Goal: Task Accomplishment & Management: Manage account settings

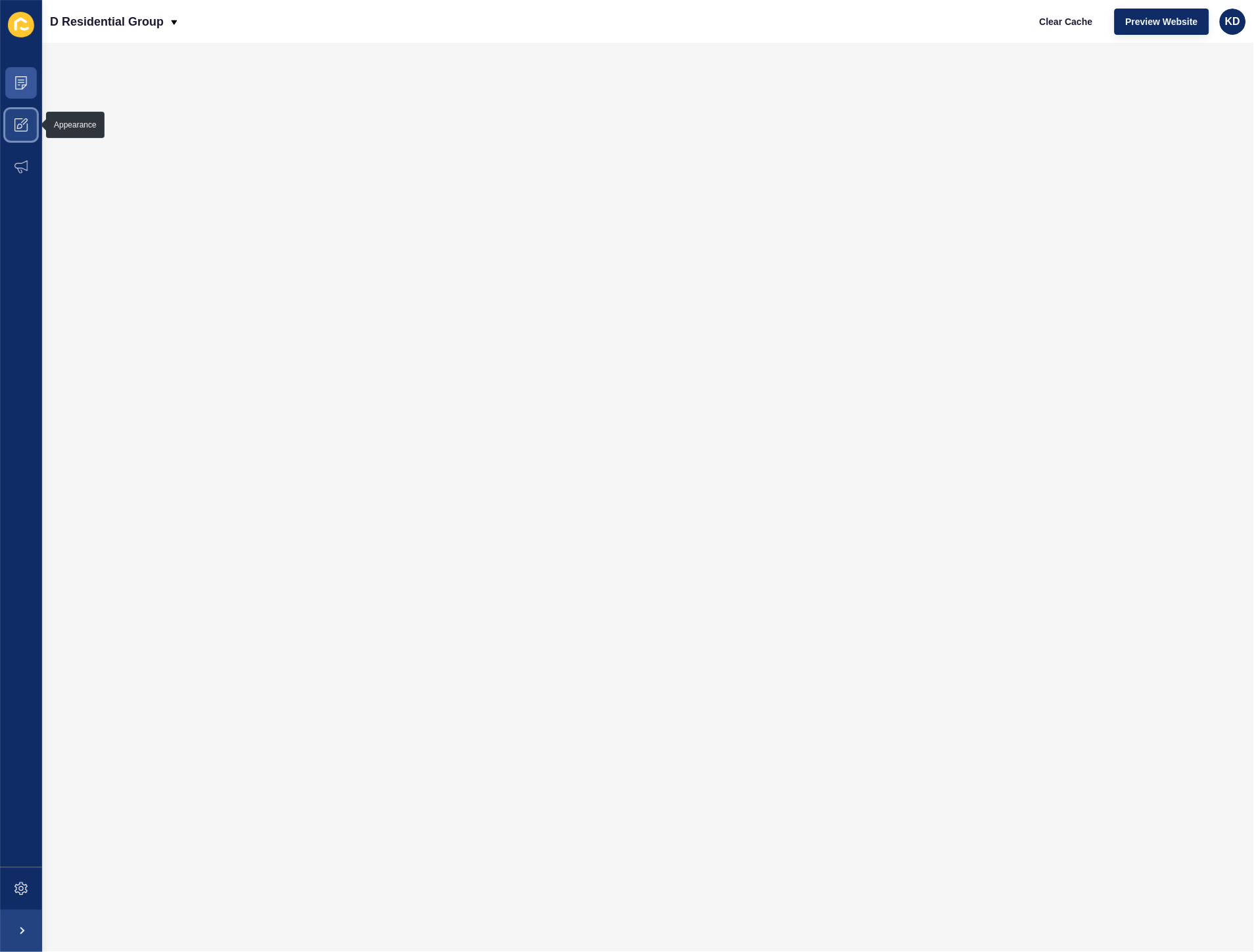
click at [20, 130] on icon at bounding box center [21, 125] width 13 height 13
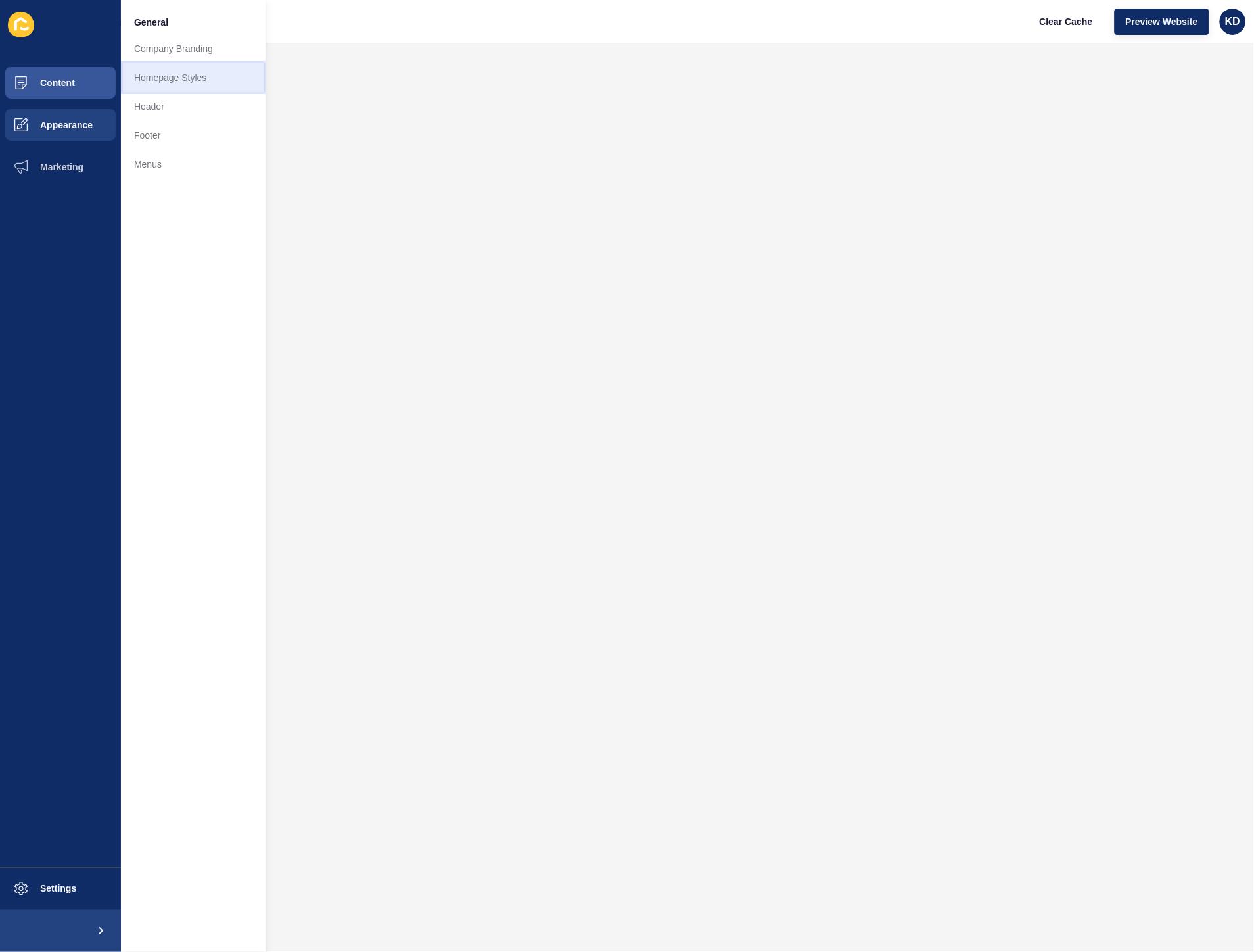
click at [193, 73] on link "Homepage Styles" at bounding box center [193, 77] width 144 height 29
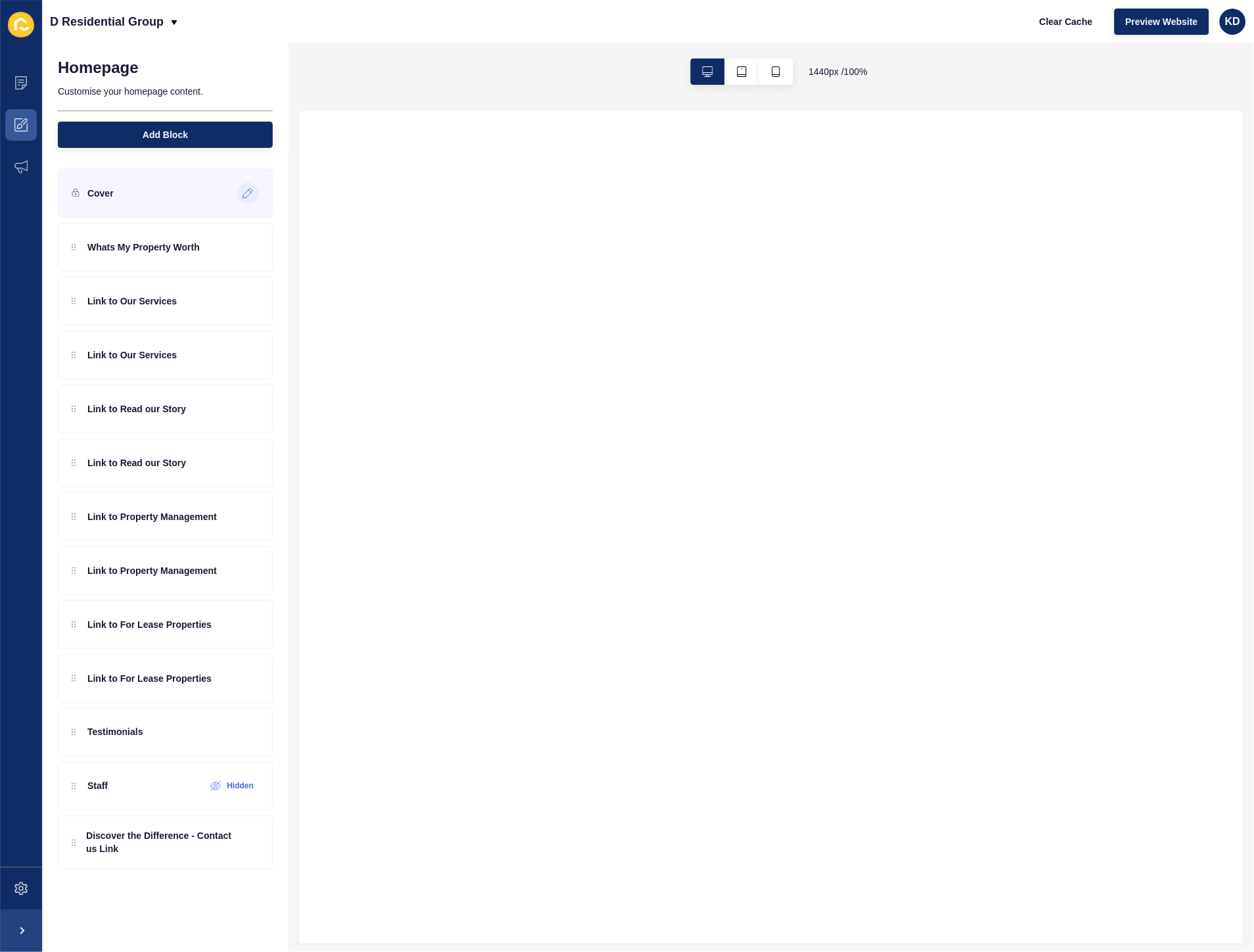
click at [245, 198] on icon at bounding box center [248, 193] width 11 height 10
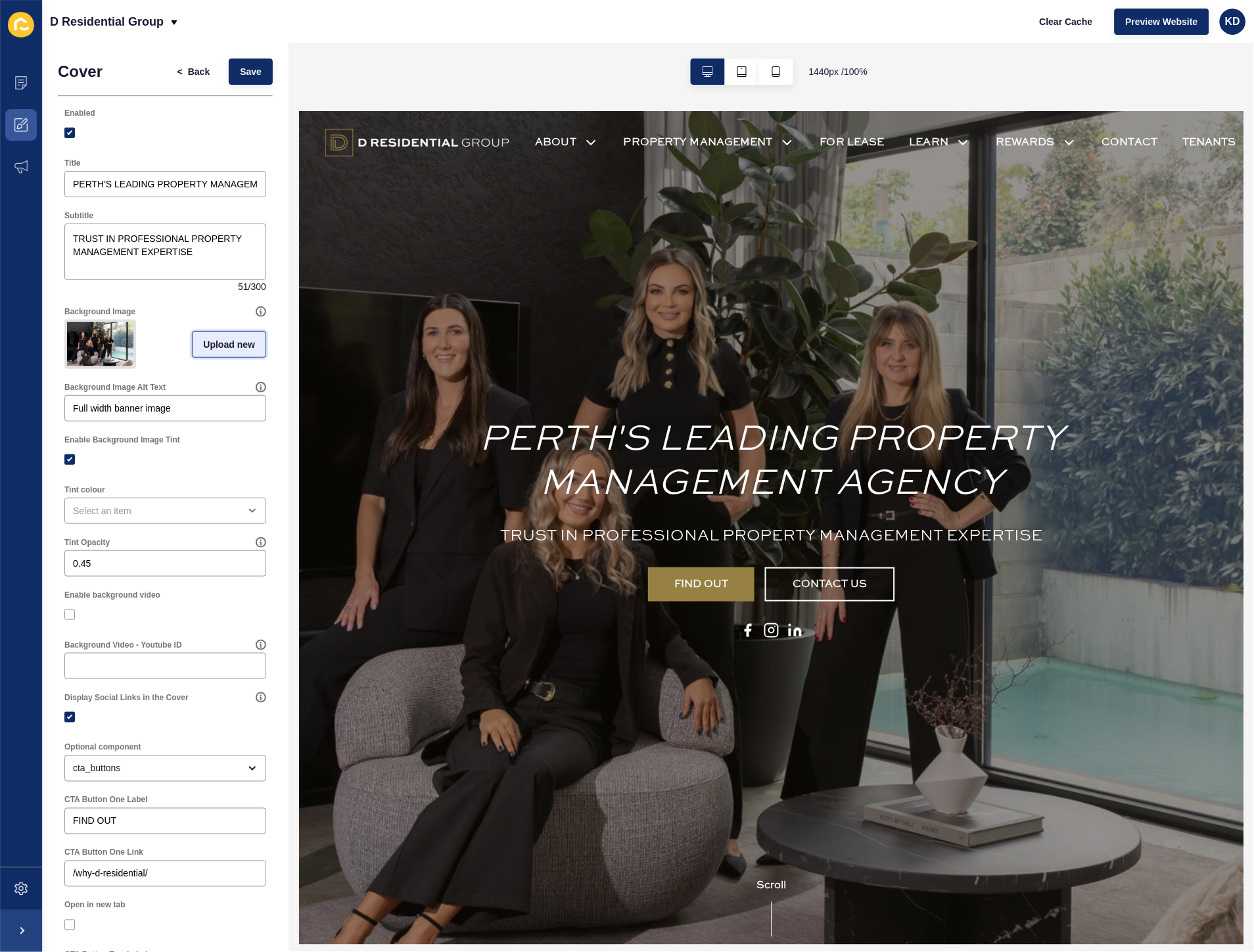
click at [208, 348] on span "Upload new" at bounding box center [229, 344] width 52 height 13
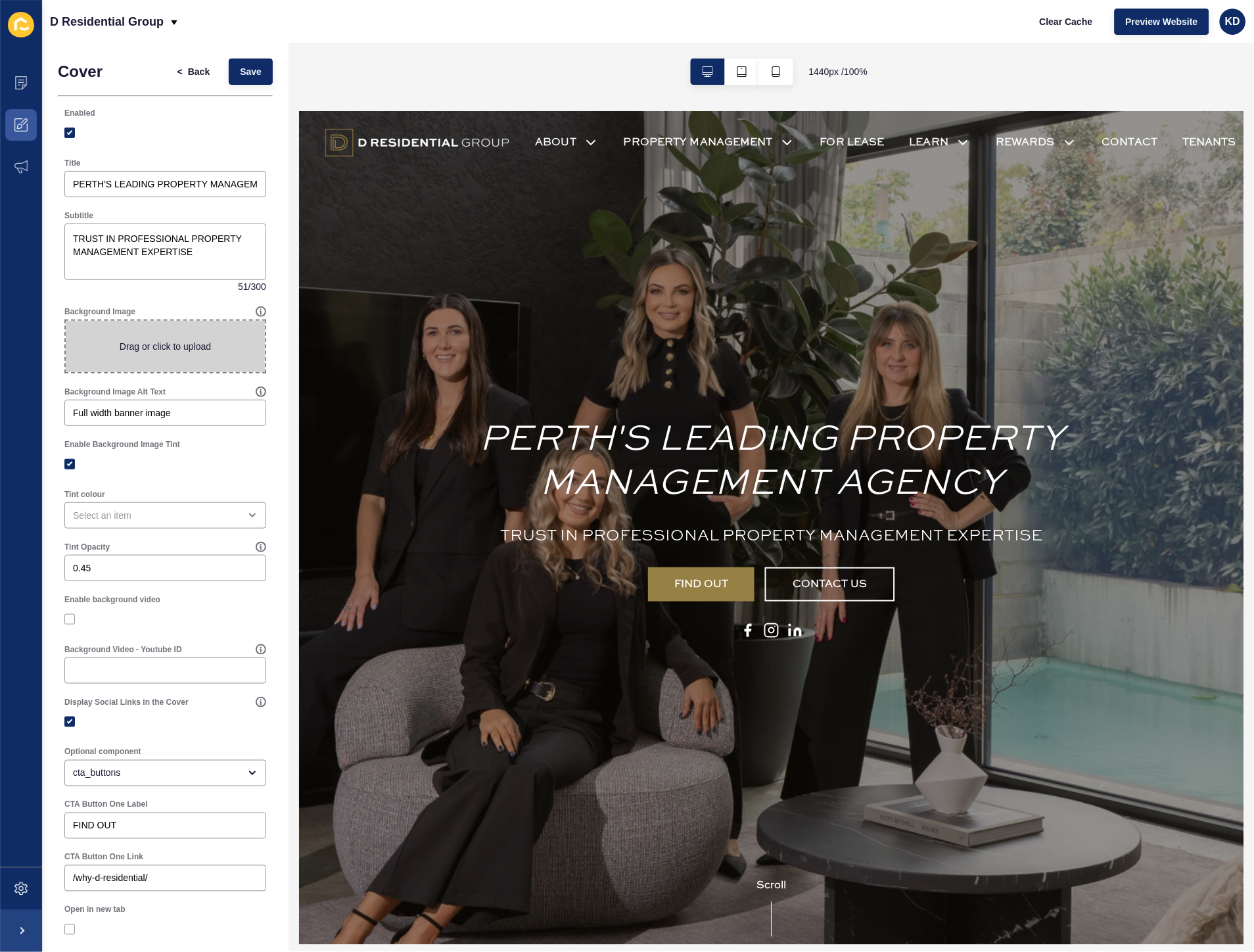
click at [135, 355] on span at bounding box center [165, 346] width 199 height 51
click at [66, 321] on input "Drag or click to upload" at bounding box center [66, 321] width 0 height 0
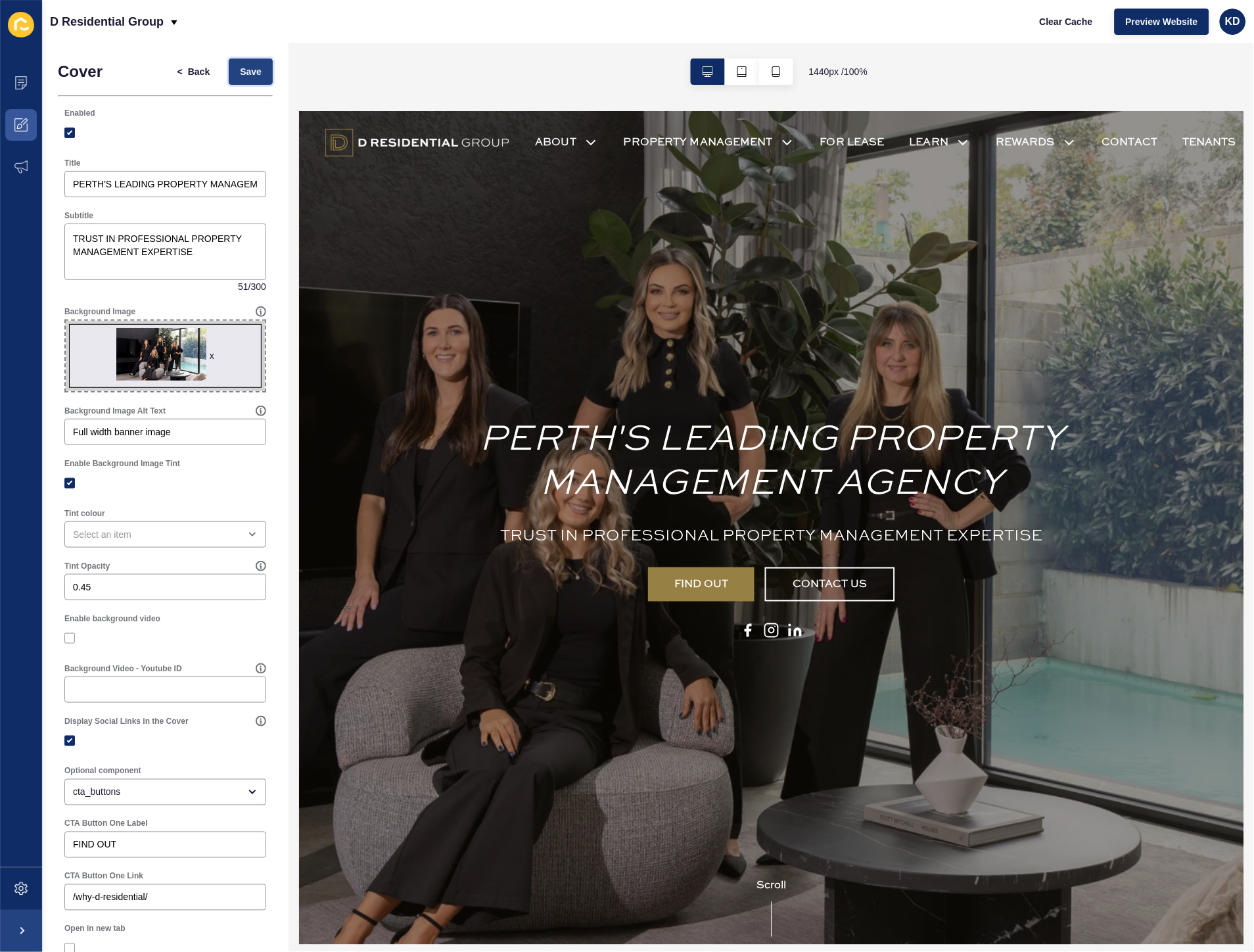
click at [256, 61] on button "Save" at bounding box center [251, 72] width 44 height 27
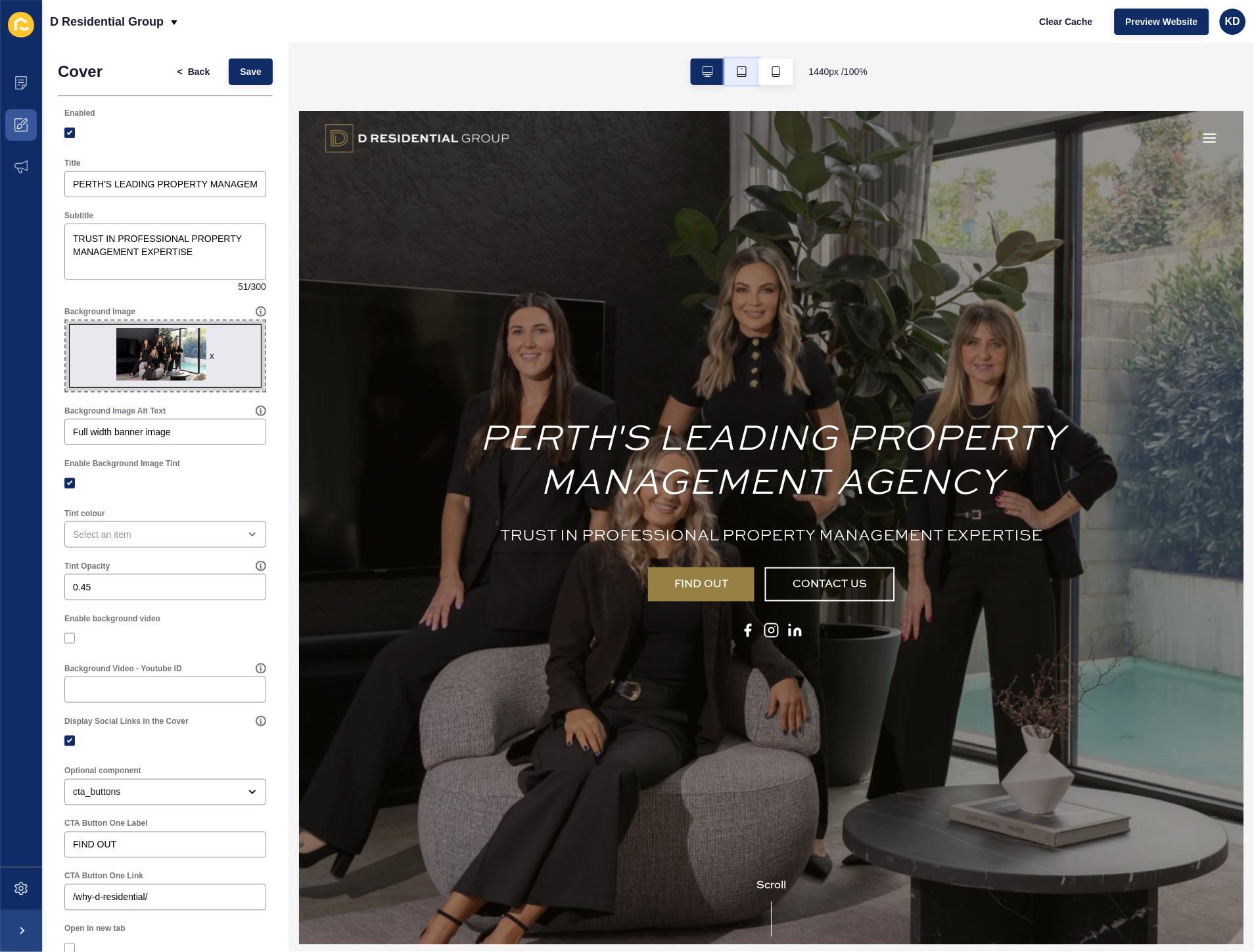
click at [735, 79] on button "button" at bounding box center [742, 72] width 34 height 27
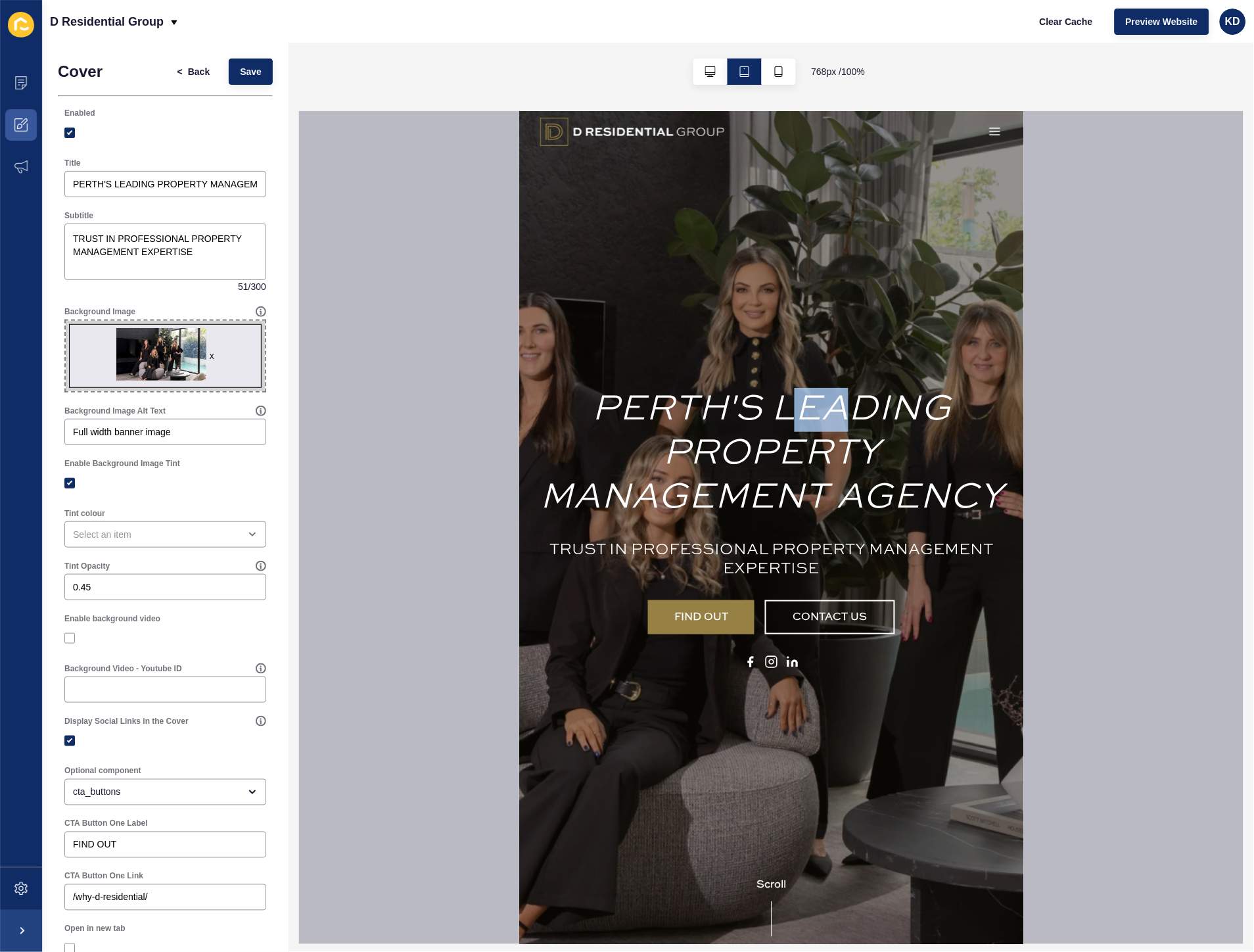
drag, startPoint x: 742, startPoint y: 290, endPoint x: 695, endPoint y: 293, distance: 47.1
click at [699, 295] on div "PERTH'S LEADING PROPERTY MANAGEMENT AGENCY TRUST IN PROFESSIONAL PROPERTY MANAG…" at bounding box center [770, 527] width 505 height 833
drag, startPoint x: 784, startPoint y: 232, endPoint x: 797, endPoint y: 248, distance: 20.6
click at [797, 248] on div "PERTH'S LEADING PROPERTY MANAGEMENT AGENCY TRUST IN PROFESSIONAL PROPERTY MANAG…" at bounding box center [770, 527] width 505 height 833
drag, startPoint x: 977, startPoint y: 244, endPoint x: 927, endPoint y: 251, distance: 50.5
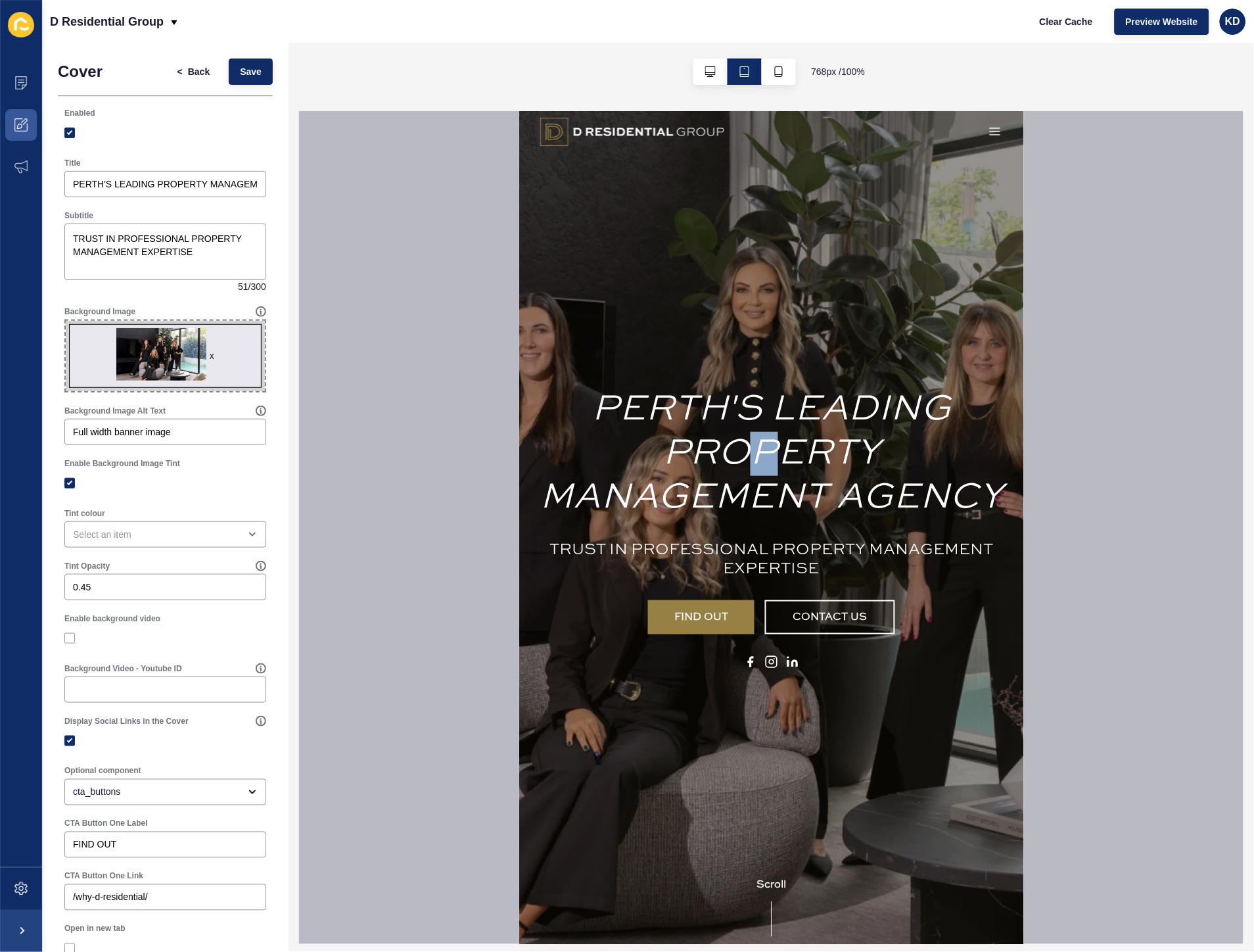
click at [927, 251] on div "PERTH'S LEADING PROPERTY MANAGEMENT AGENCY TRUST IN PROFESSIONAL PROPERTY MANAG…" at bounding box center [770, 527] width 505 height 833
drag, startPoint x: 766, startPoint y: 247, endPoint x: 774, endPoint y: 249, distance: 8.2
click at [774, 249] on div "PERTH'S LEADING PROPERTY MANAGEMENT AGENCY TRUST IN PROFESSIONAL PROPERTY MANAG…" at bounding box center [770, 527] width 505 height 833
click at [772, 80] on button "button" at bounding box center [779, 72] width 34 height 27
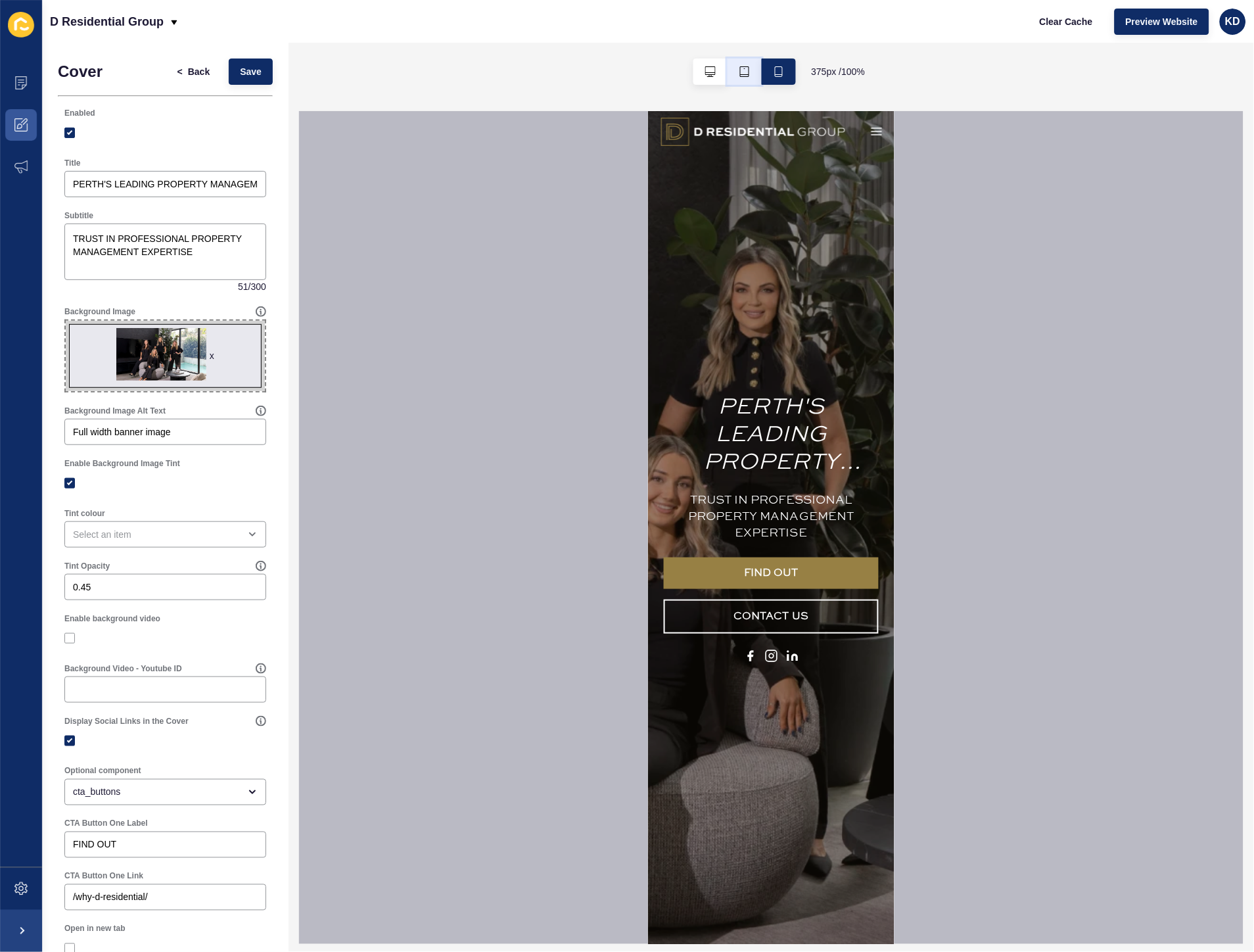
click at [747, 70] on icon "button" at bounding box center [745, 71] width 9 height 10
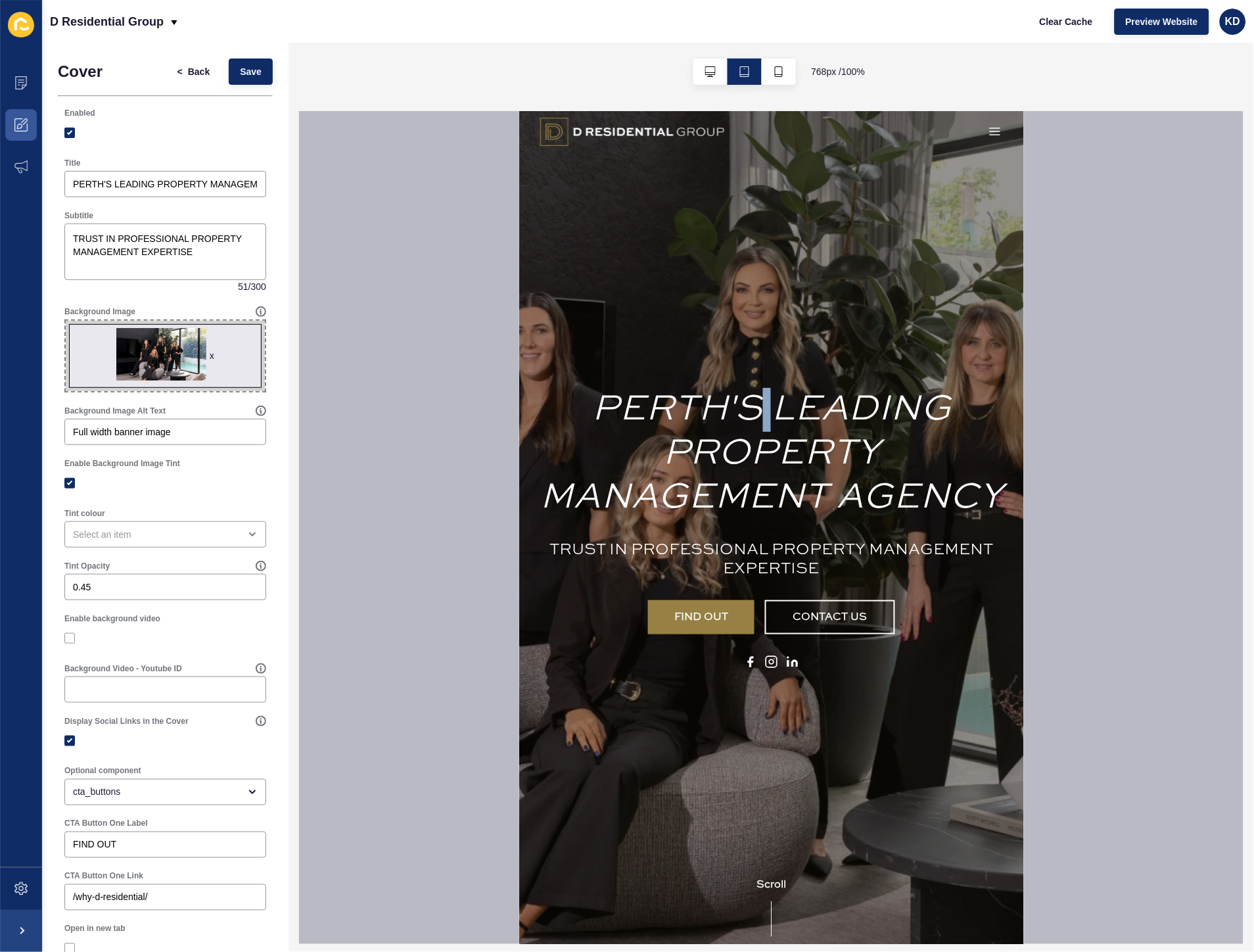
drag, startPoint x: 632, startPoint y: 304, endPoint x: 660, endPoint y: 302, distance: 28.1
click at [660, 302] on div "PERTH'S LEADING PROPERTY MANAGEMENT AGENCY TRUST IN PROFESSIONAL PROPERTY MANAG…" at bounding box center [770, 527] width 505 height 833
click at [825, 243] on div "PERTH'S LEADING PROPERTY MANAGEMENT AGENCY TRUST IN PROFESSIONAL PROPERTY MANAG…" at bounding box center [770, 527] width 505 height 833
drag, startPoint x: 773, startPoint y: 193, endPoint x: 803, endPoint y: 187, distance: 30.6
click at [803, 209] on div "PERTH'S LEADING PROPERTY MANAGEMENT AGENCY TRUST IN PROFESSIONAL PROPERTY MANAG…" at bounding box center [770, 527] width 505 height 833
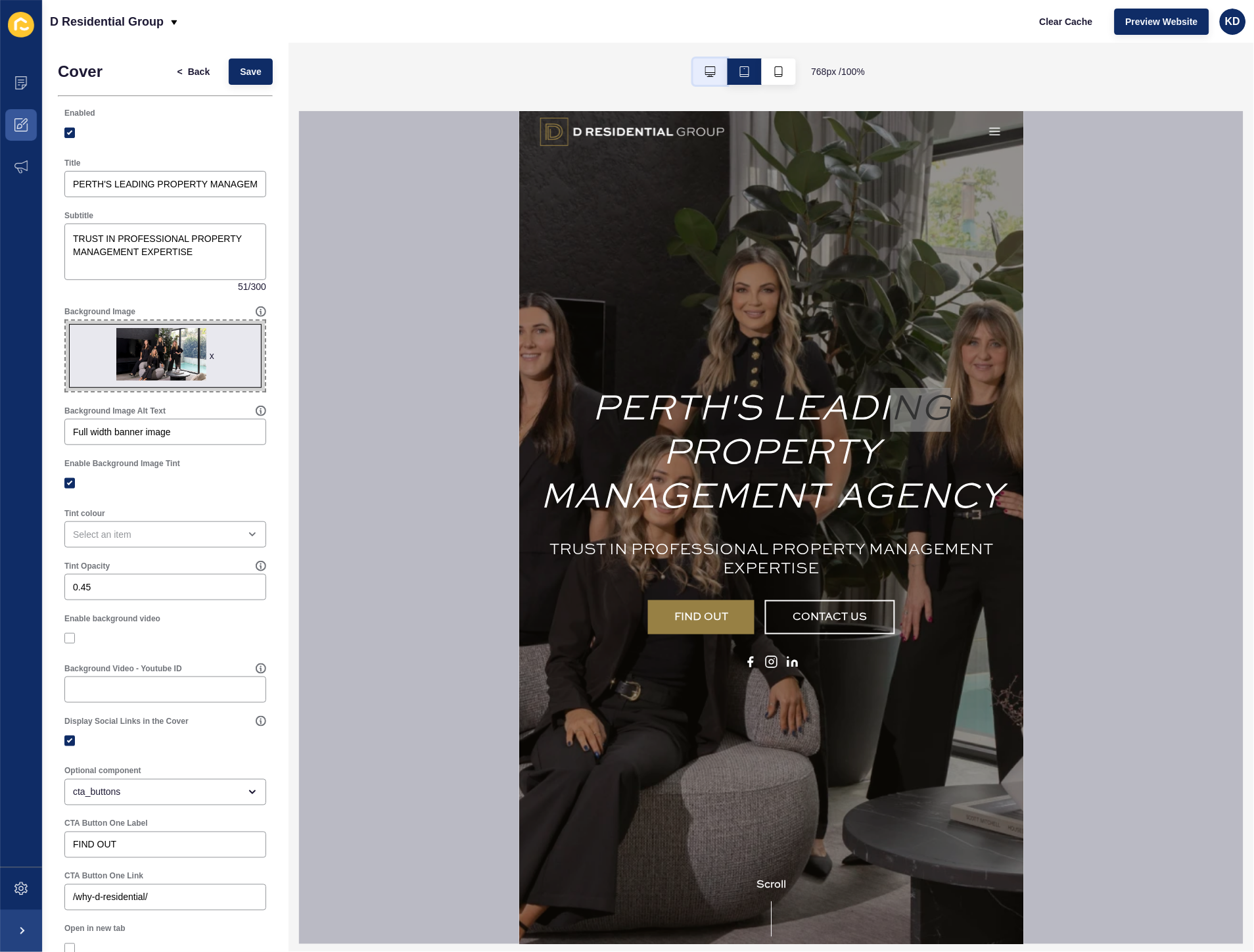
click at [710, 75] on icon "button" at bounding box center [710, 71] width 10 height 10
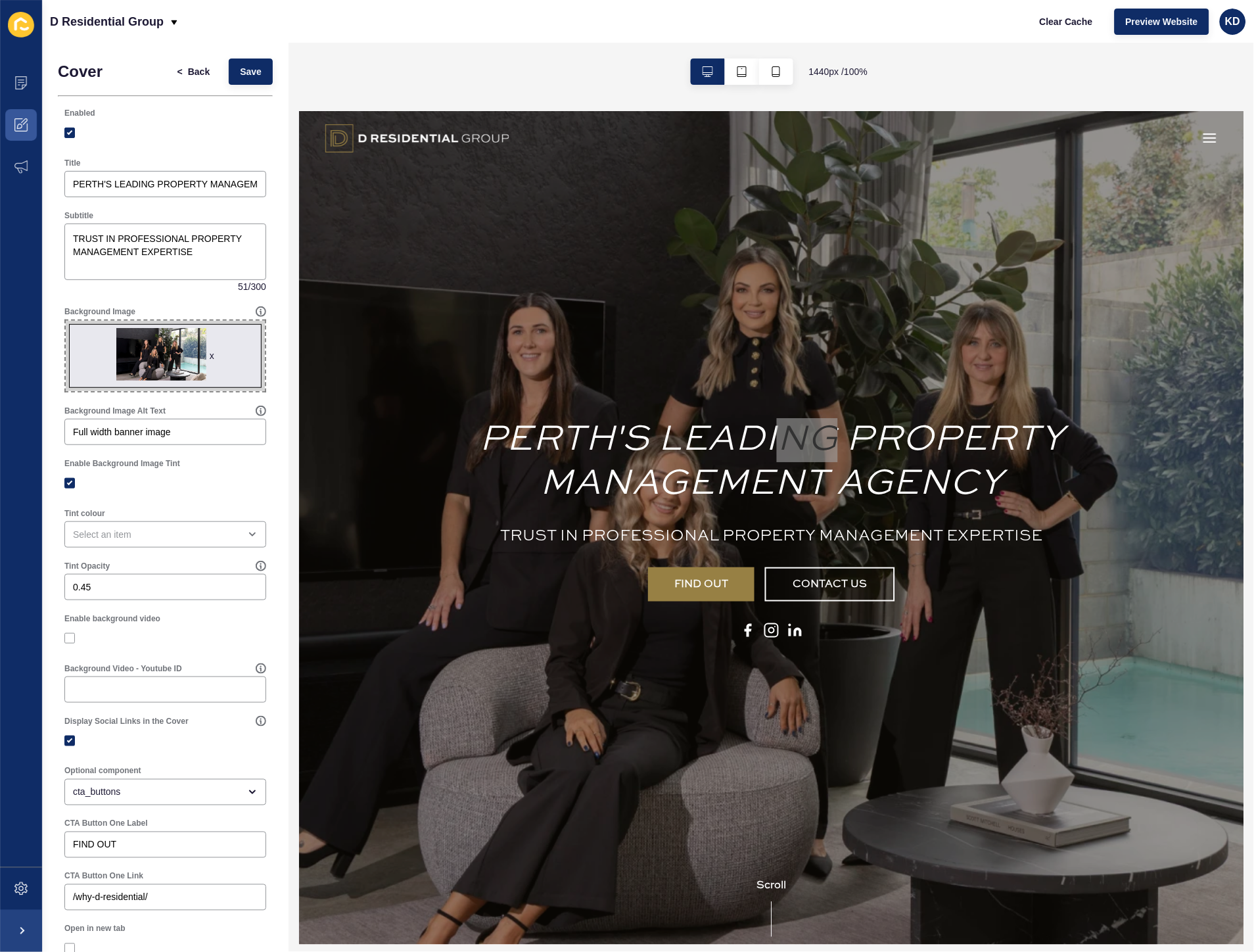
click at [962, 44] on div "1440 px / 100 %" at bounding box center [771, 71] width 966 height 58
click at [23, 123] on icon at bounding box center [21, 125] width 13 height 13
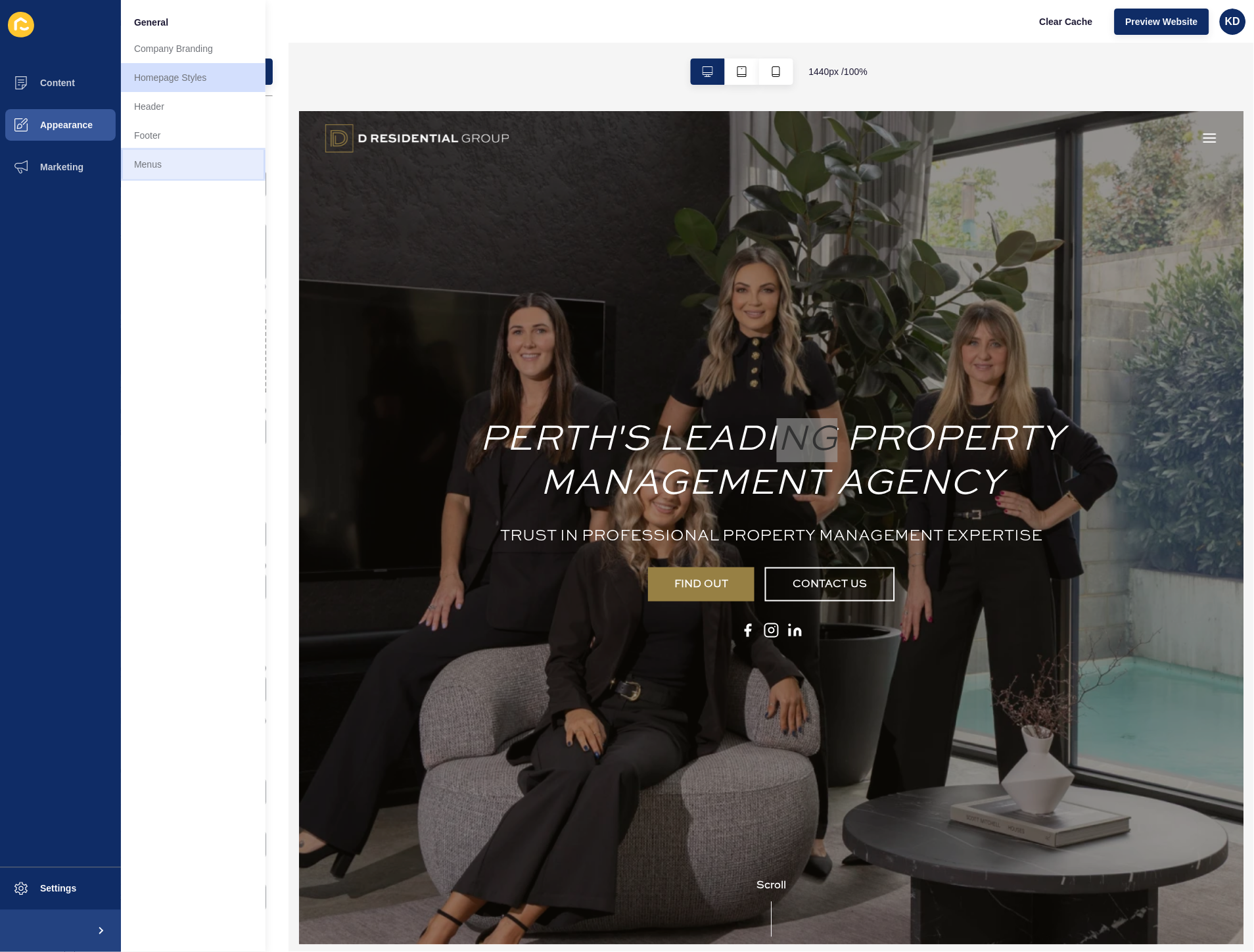
click at [183, 163] on link "Menus" at bounding box center [193, 164] width 144 height 29
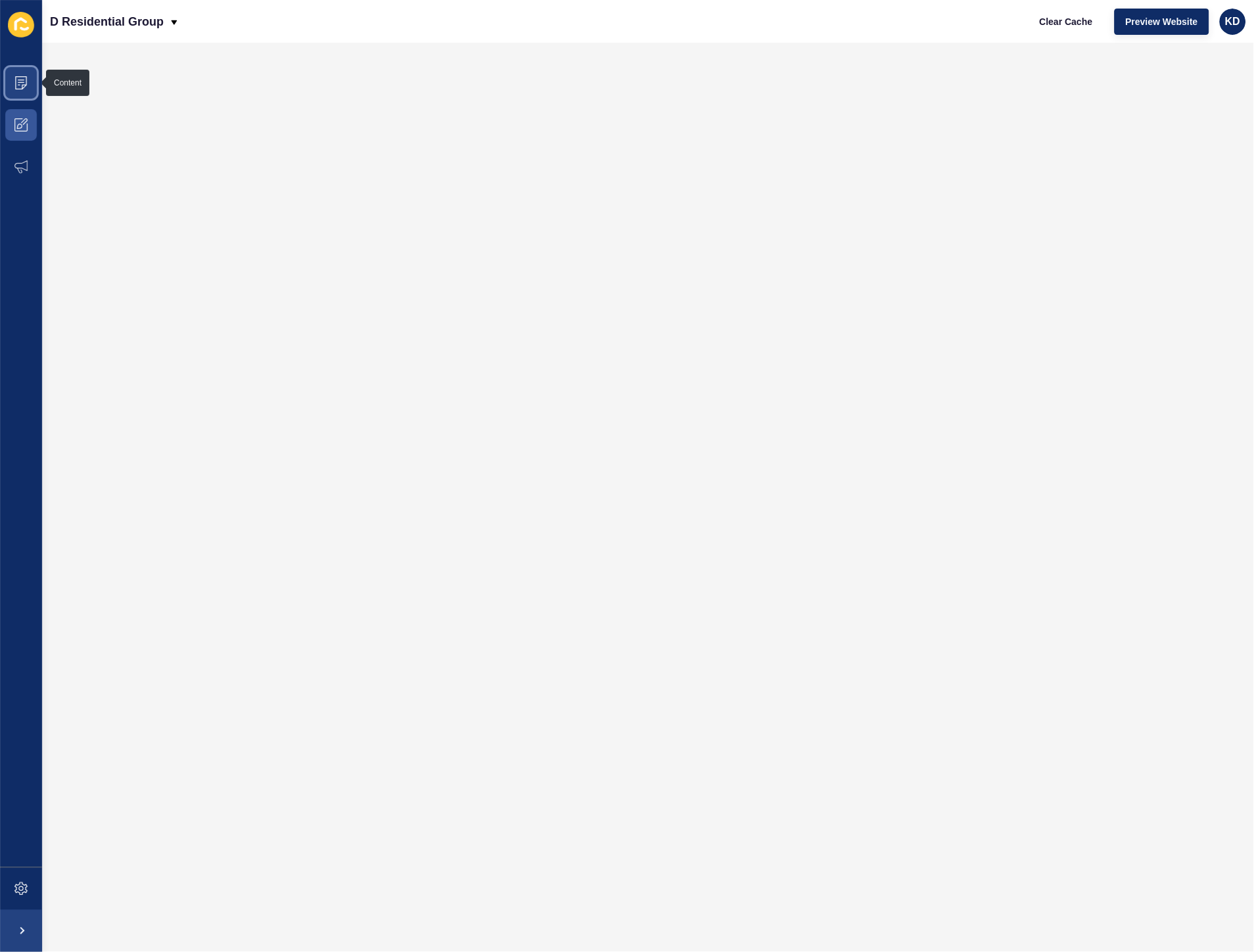
click at [13, 92] on span at bounding box center [21, 83] width 42 height 42
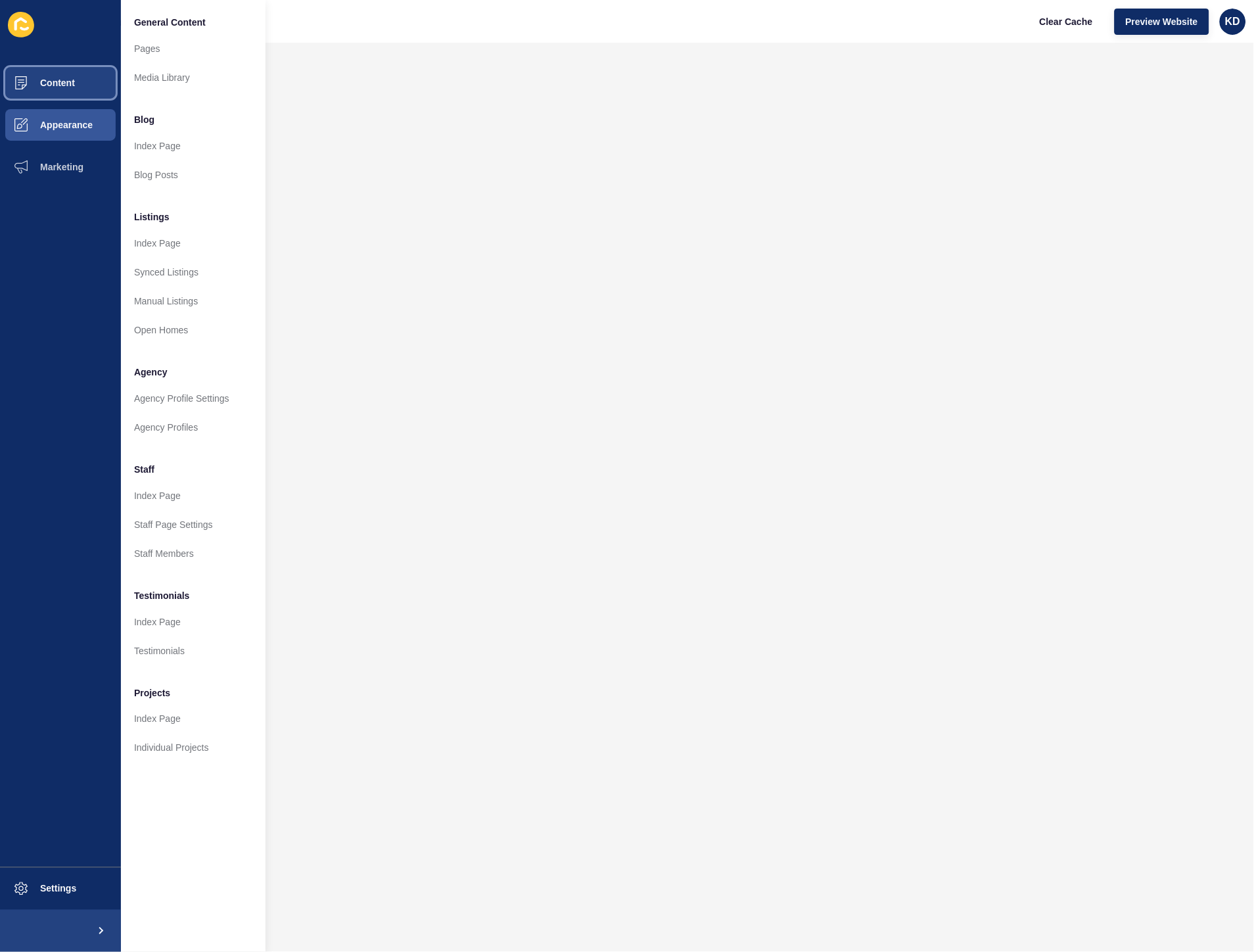
click at [64, 83] on span "Content" at bounding box center [36, 82] width 77 height 10
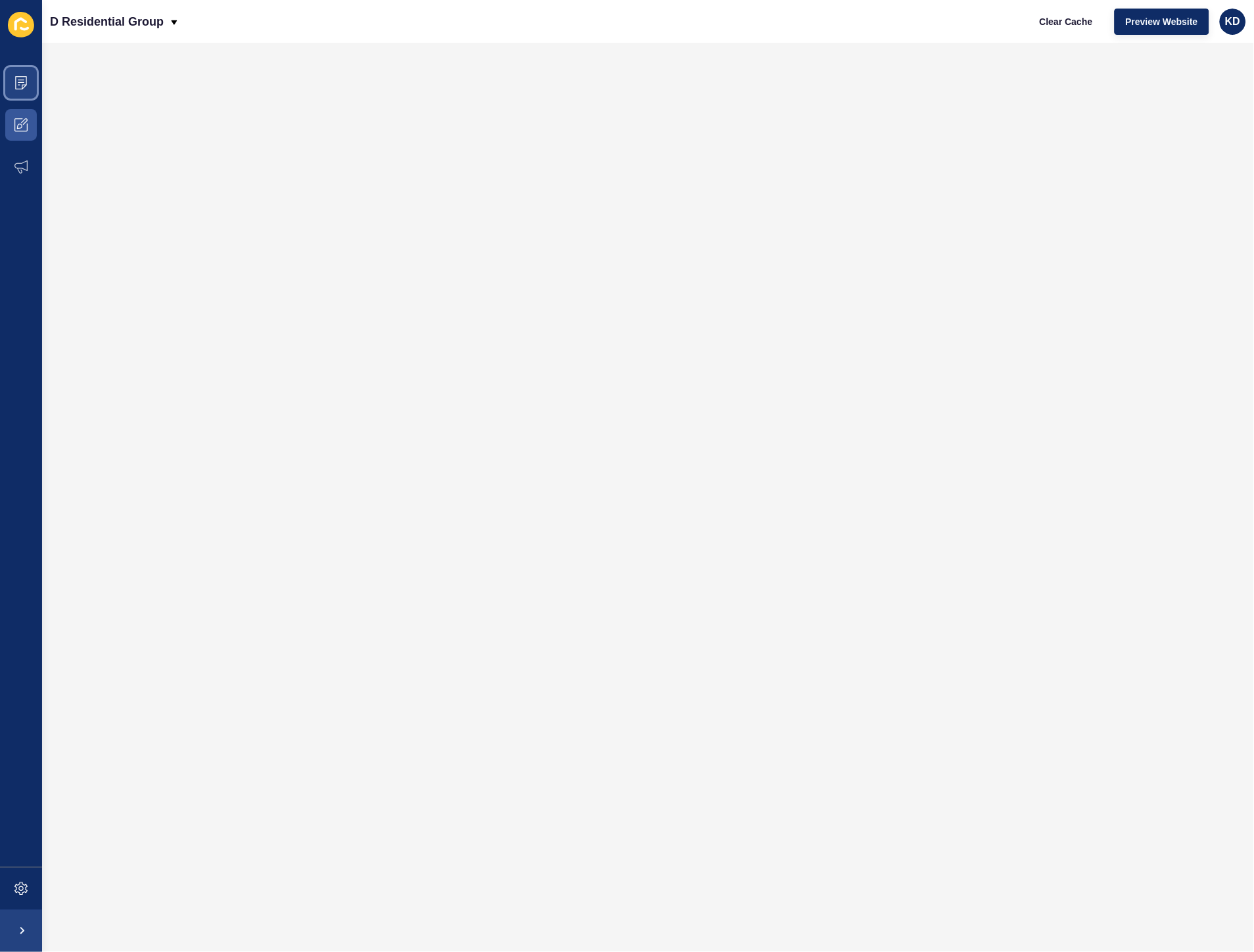
click at [9, 89] on span at bounding box center [21, 83] width 42 height 42
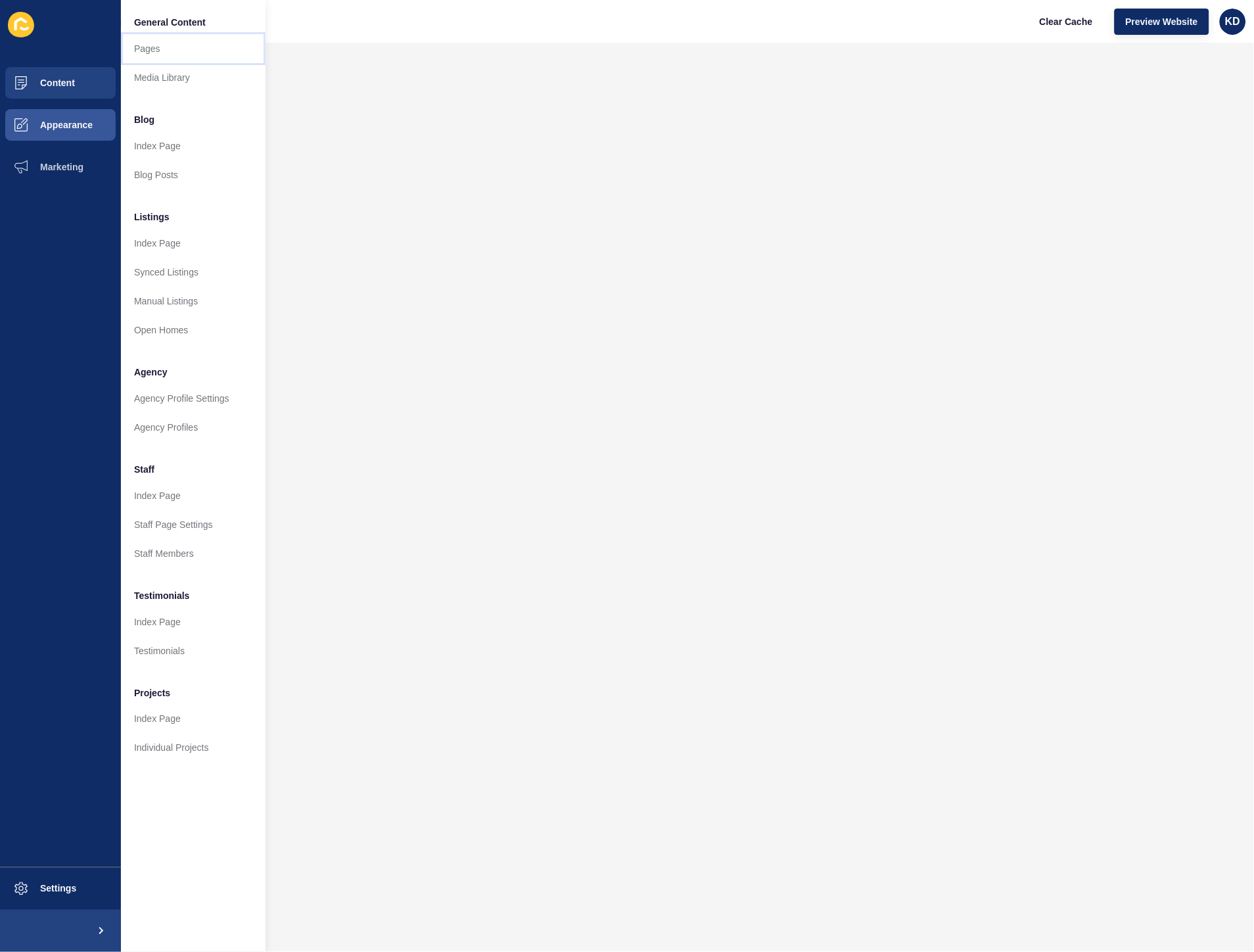
click at [160, 53] on link "Pages" at bounding box center [193, 48] width 144 height 29
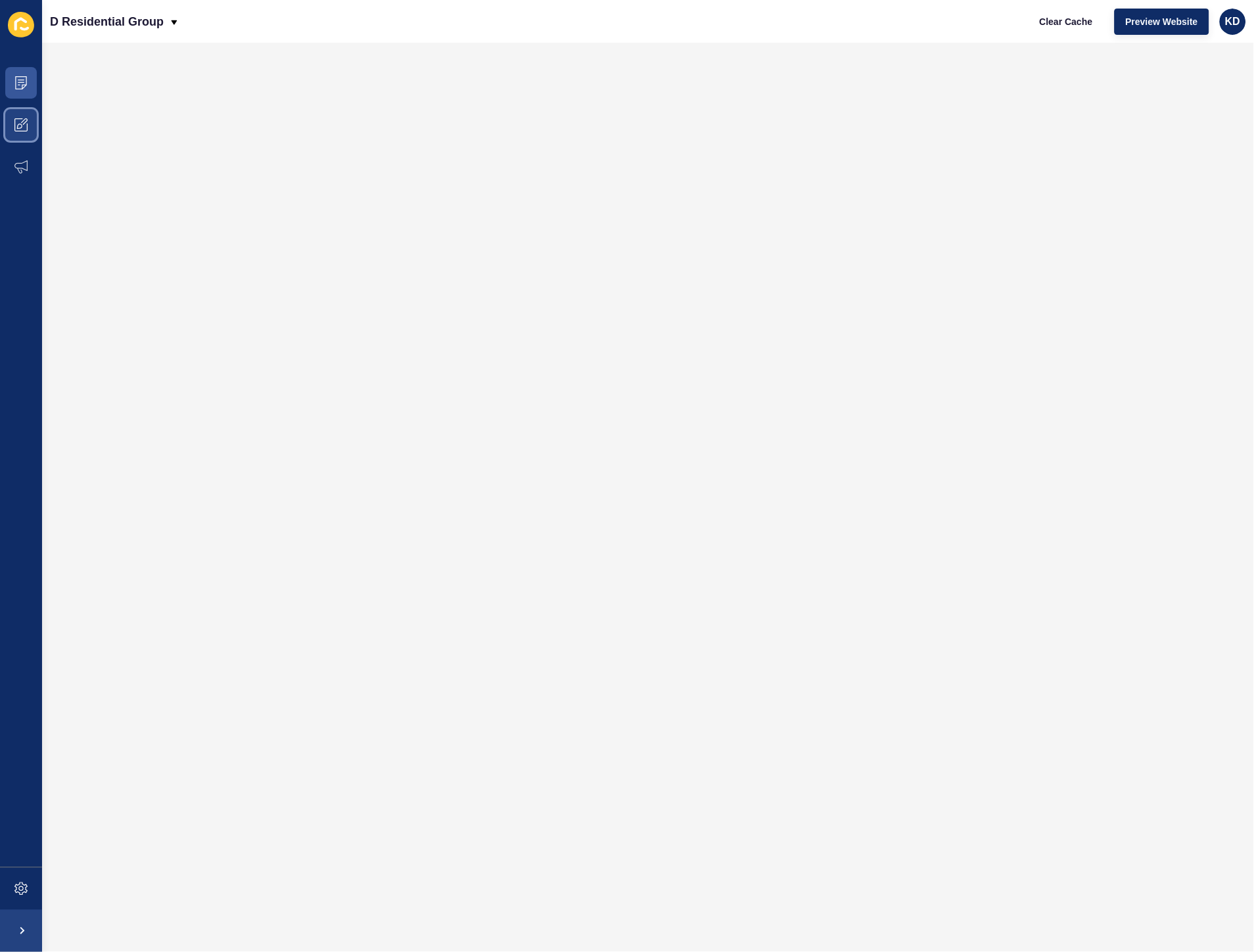
click at [29, 128] on span at bounding box center [21, 125] width 42 height 42
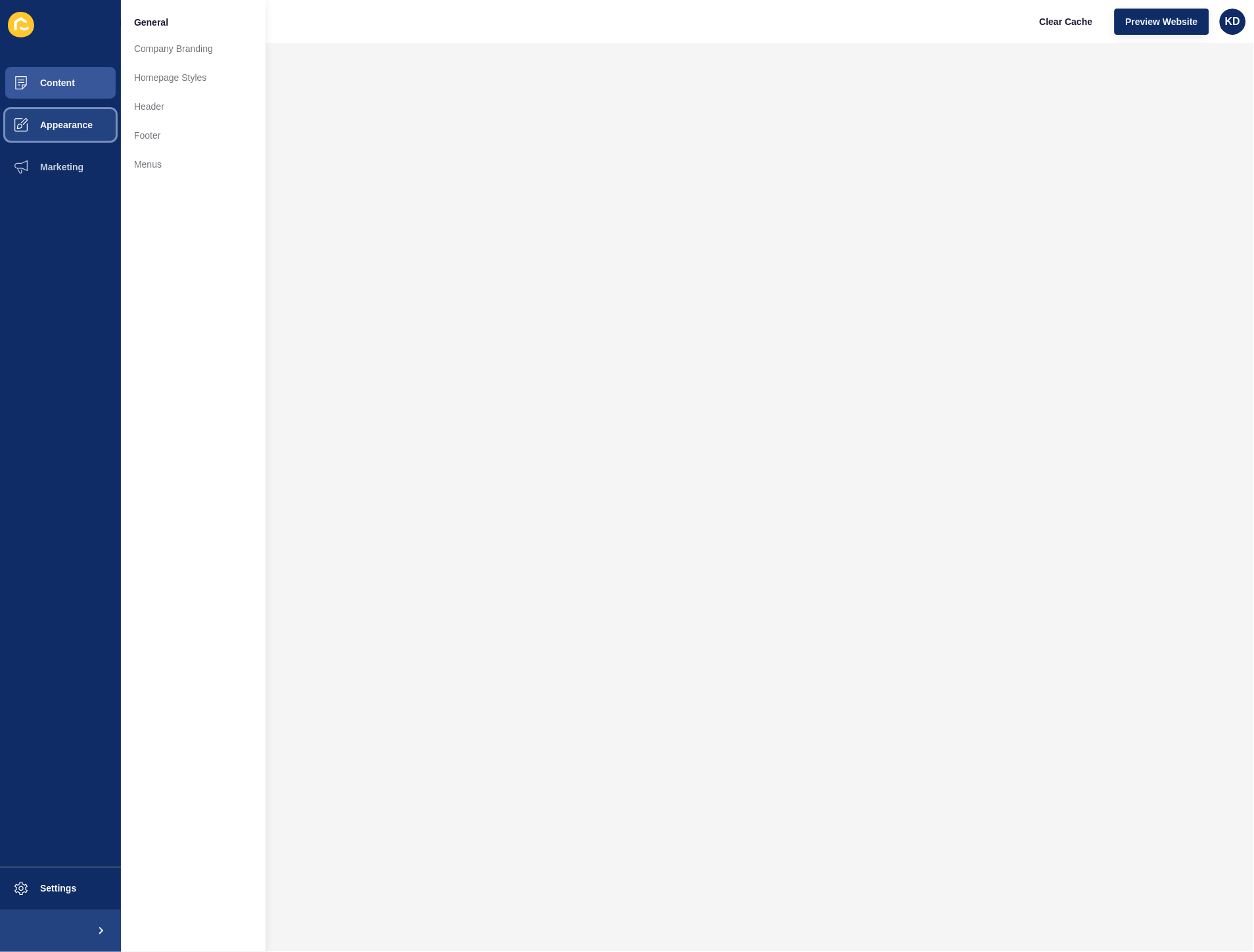
click at [60, 130] on button "Appearance" at bounding box center [60, 125] width 121 height 42
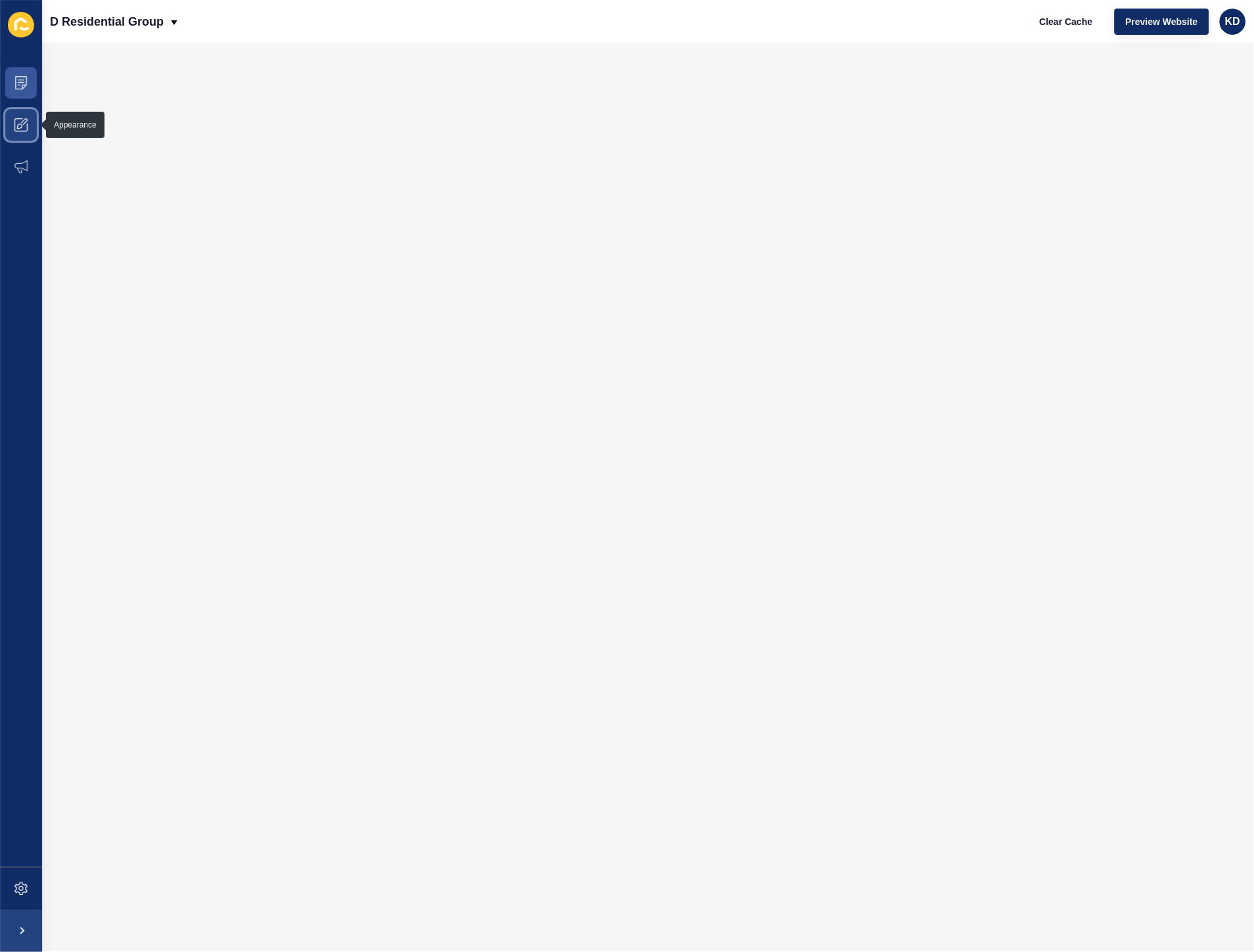
click at [17, 128] on icon at bounding box center [20, 126] width 6 height 6
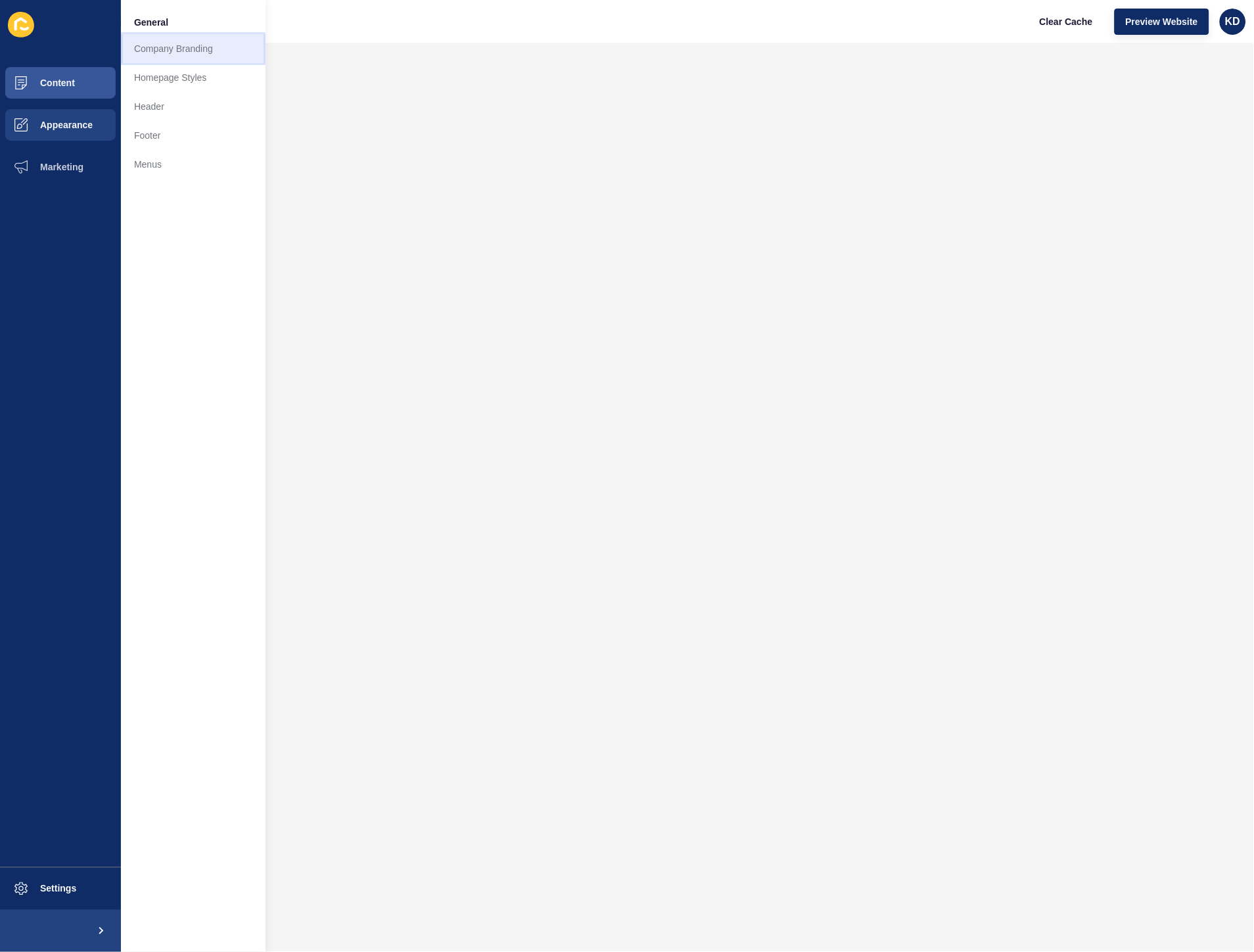
click at [147, 48] on link "Company Branding" at bounding box center [193, 48] width 144 height 29
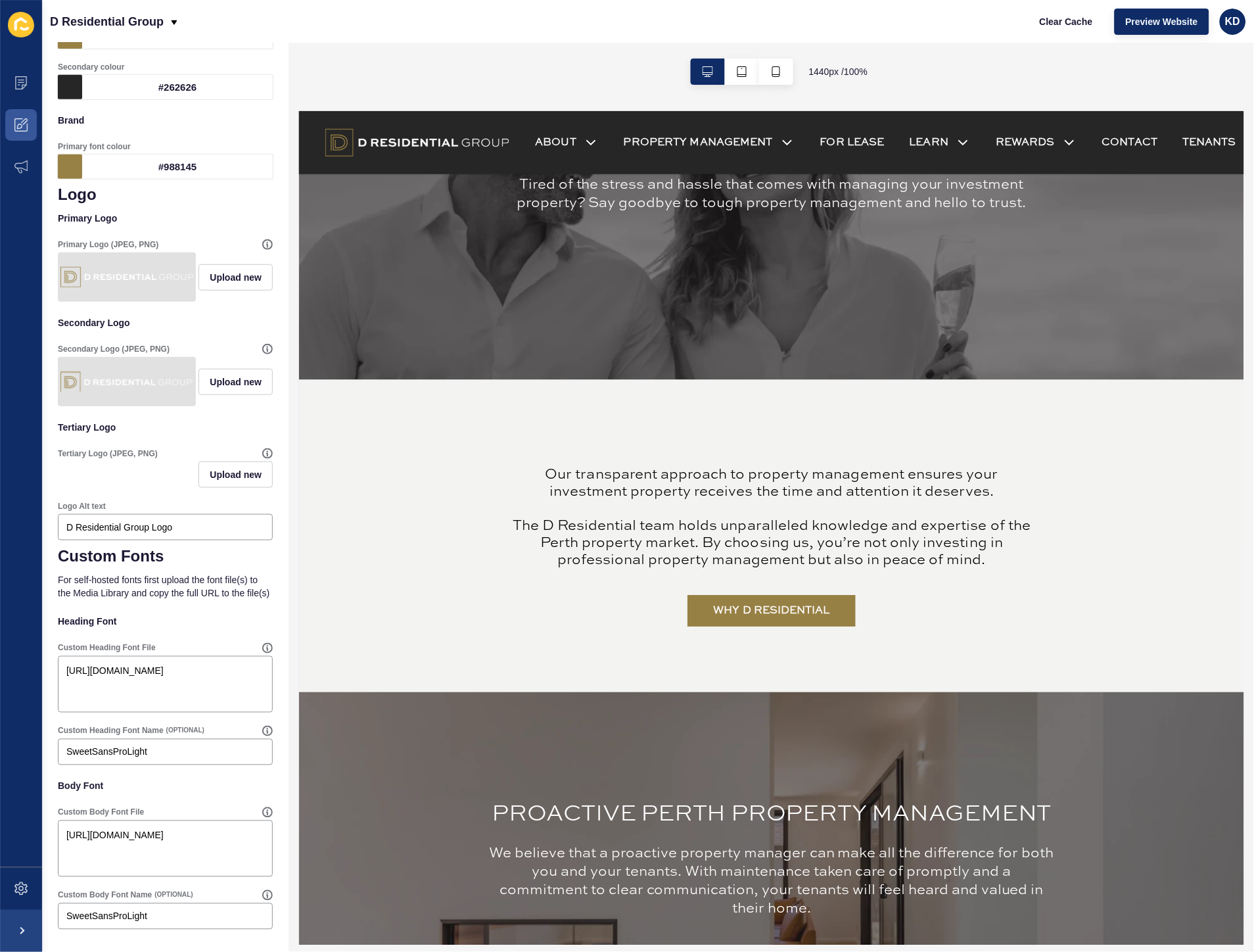
scroll to position [949, 0]
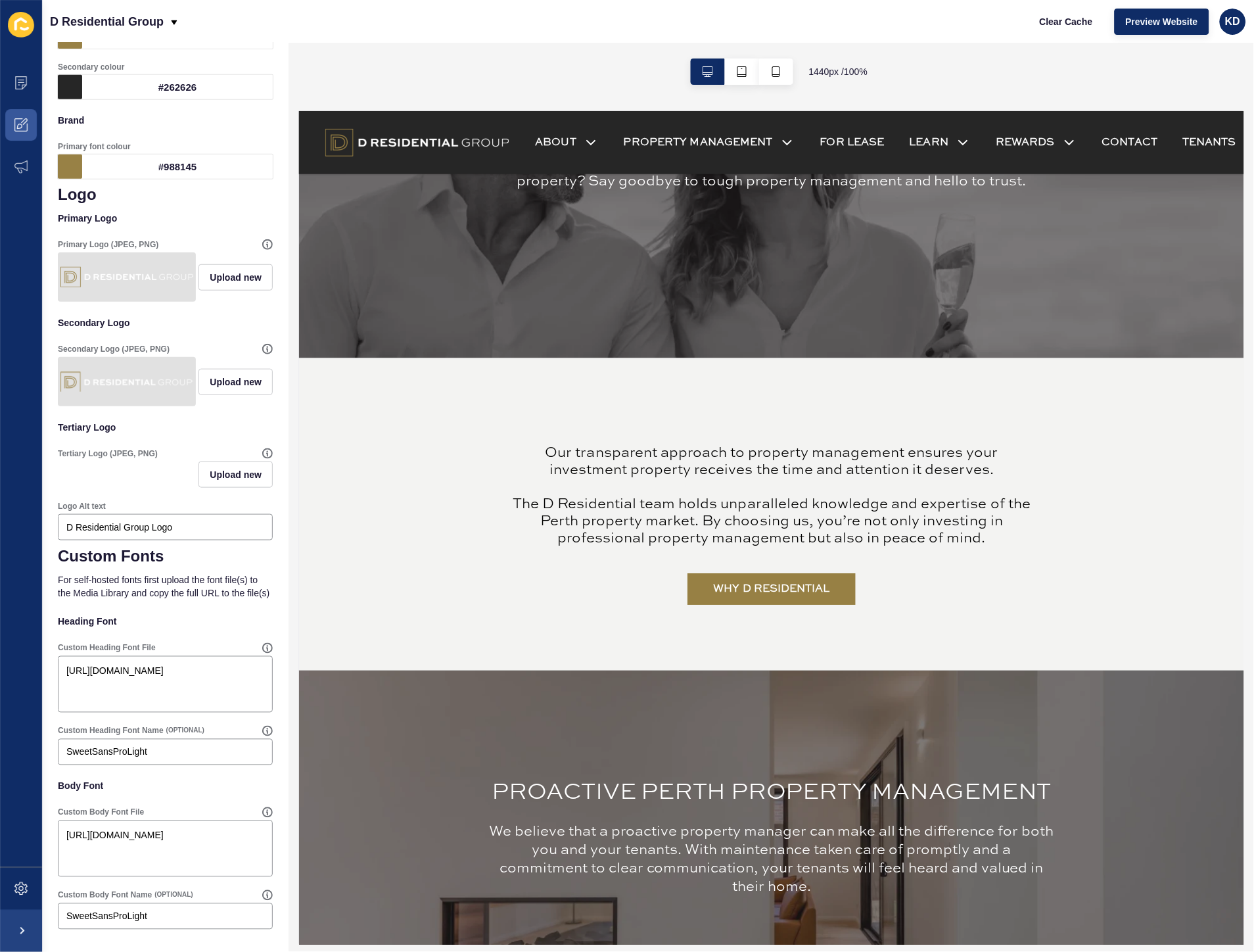
click at [702, 416] on div "WHY D RESIDENTIAL Our transparent approach to property management ensures your …" at bounding box center [772, 514] width 946 height 313
click at [706, 486] on p "Our transparent approach to property management ensures your investment propert…" at bounding box center [771, 496] width 525 height 103
click at [740, 510] on p "Our transparent approach to property management ensures your investment propert…" at bounding box center [771, 496] width 525 height 103
click at [789, 521] on p "Our transparent approach to property management ensures your investment propert…" at bounding box center [771, 496] width 525 height 103
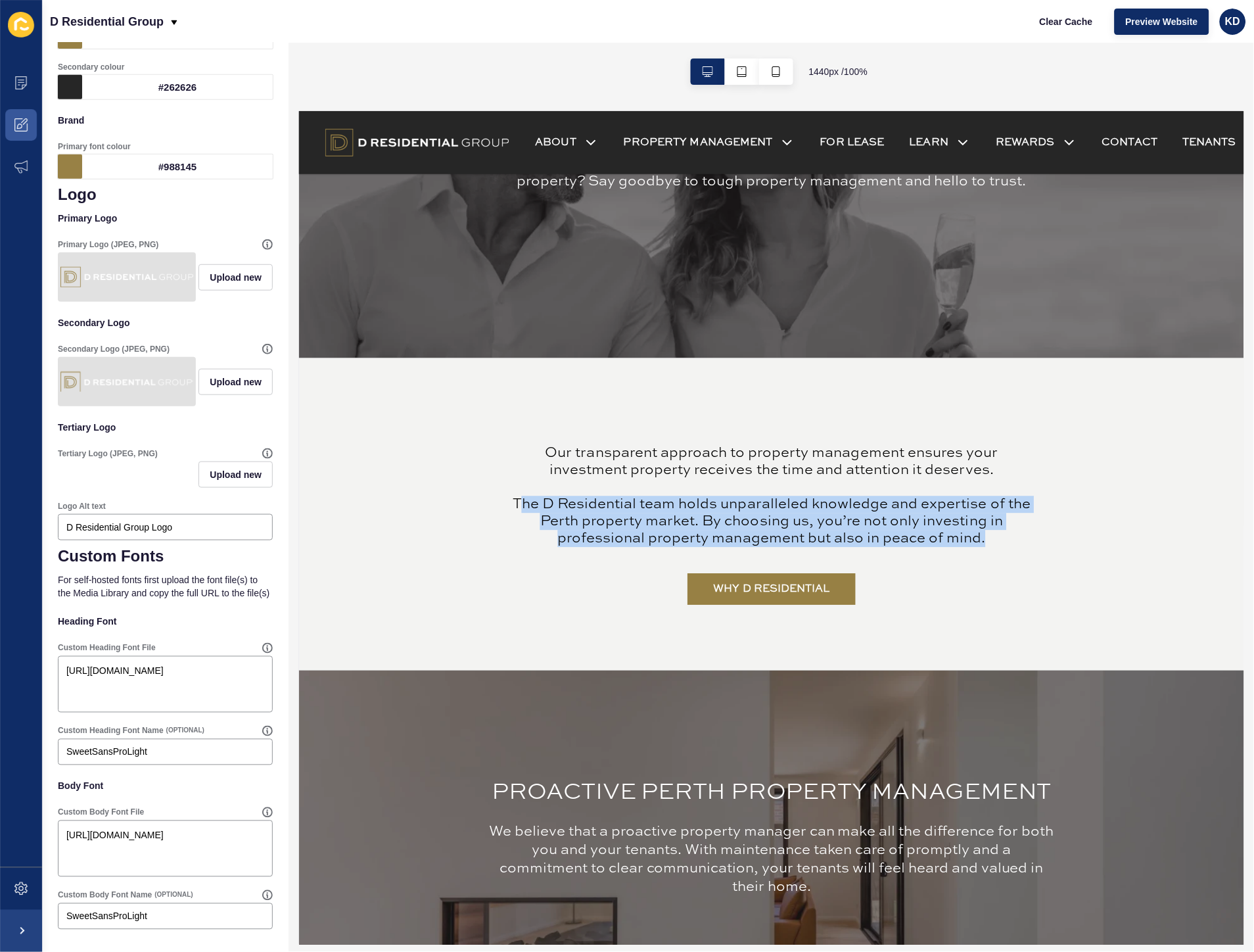
click at [789, 521] on p "Our transparent approach to property management ensures your investment propert…" at bounding box center [771, 496] width 525 height 103
click at [1033, 516] on div "WHY D RESIDENTIAL Our transparent approach to property management ensures your …" at bounding box center [772, 514] width 815 height 181
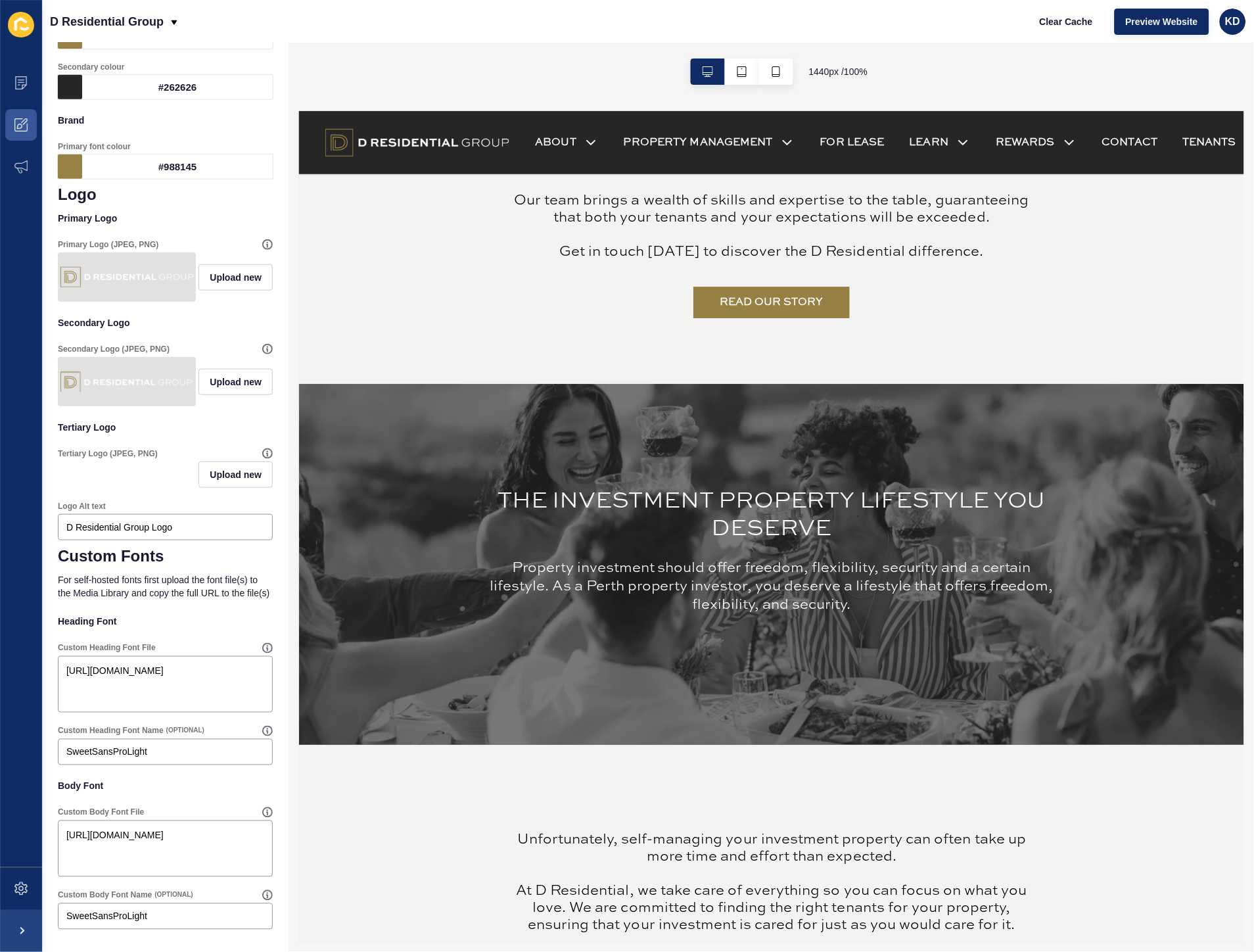
scroll to position [1753, 0]
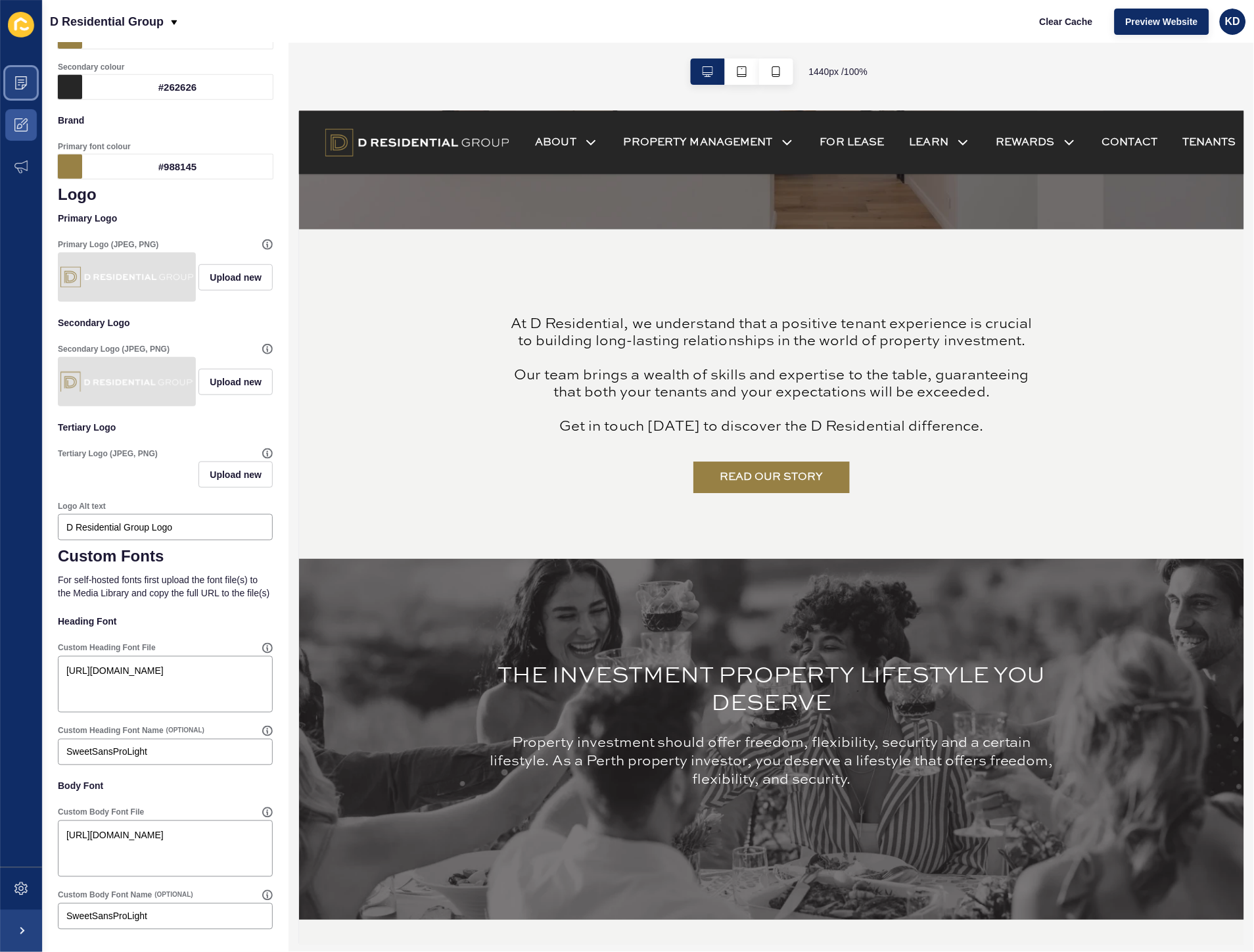
click at [22, 81] on icon at bounding box center [21, 82] width 13 height 13
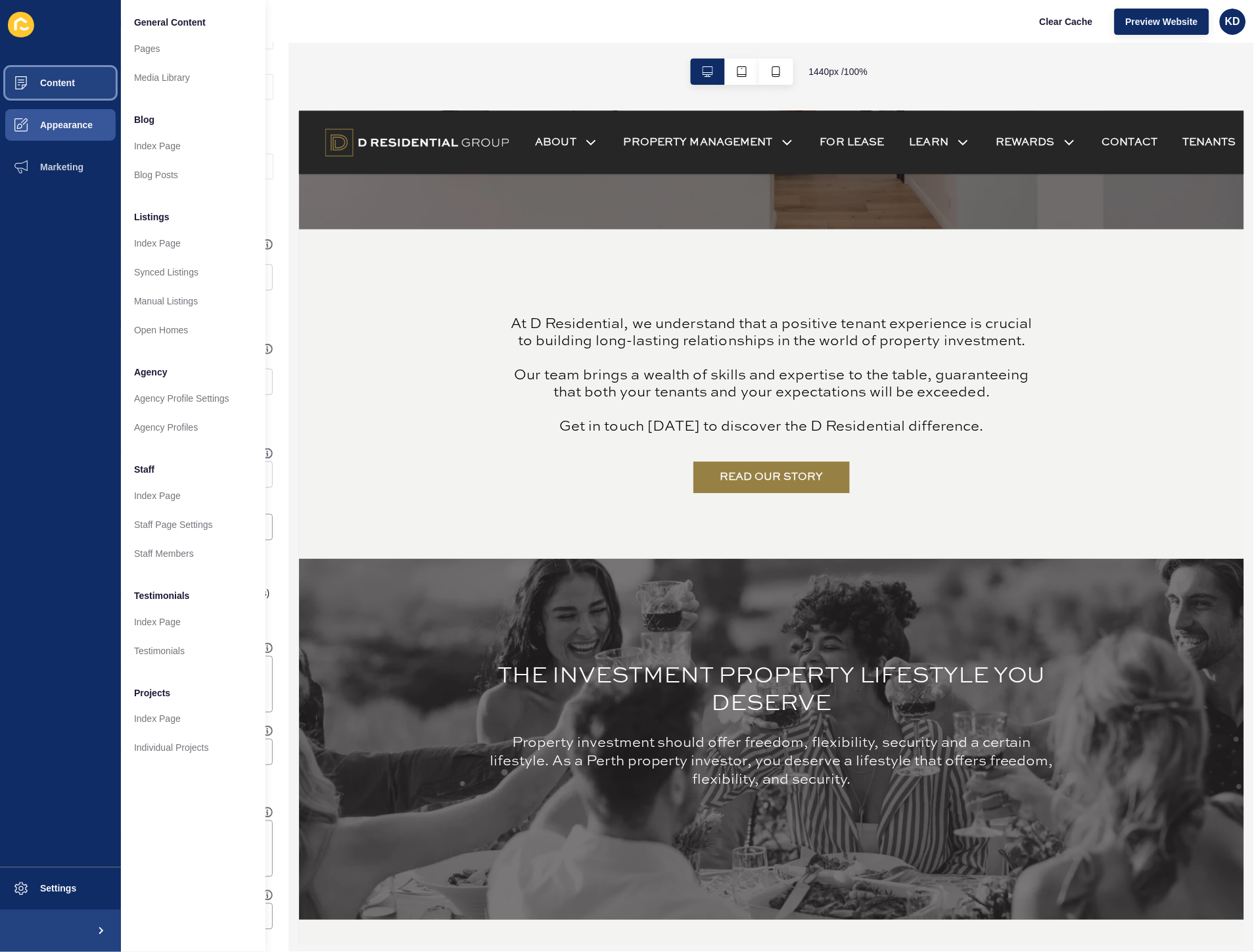
click at [29, 86] on span "Content" at bounding box center [36, 82] width 77 height 10
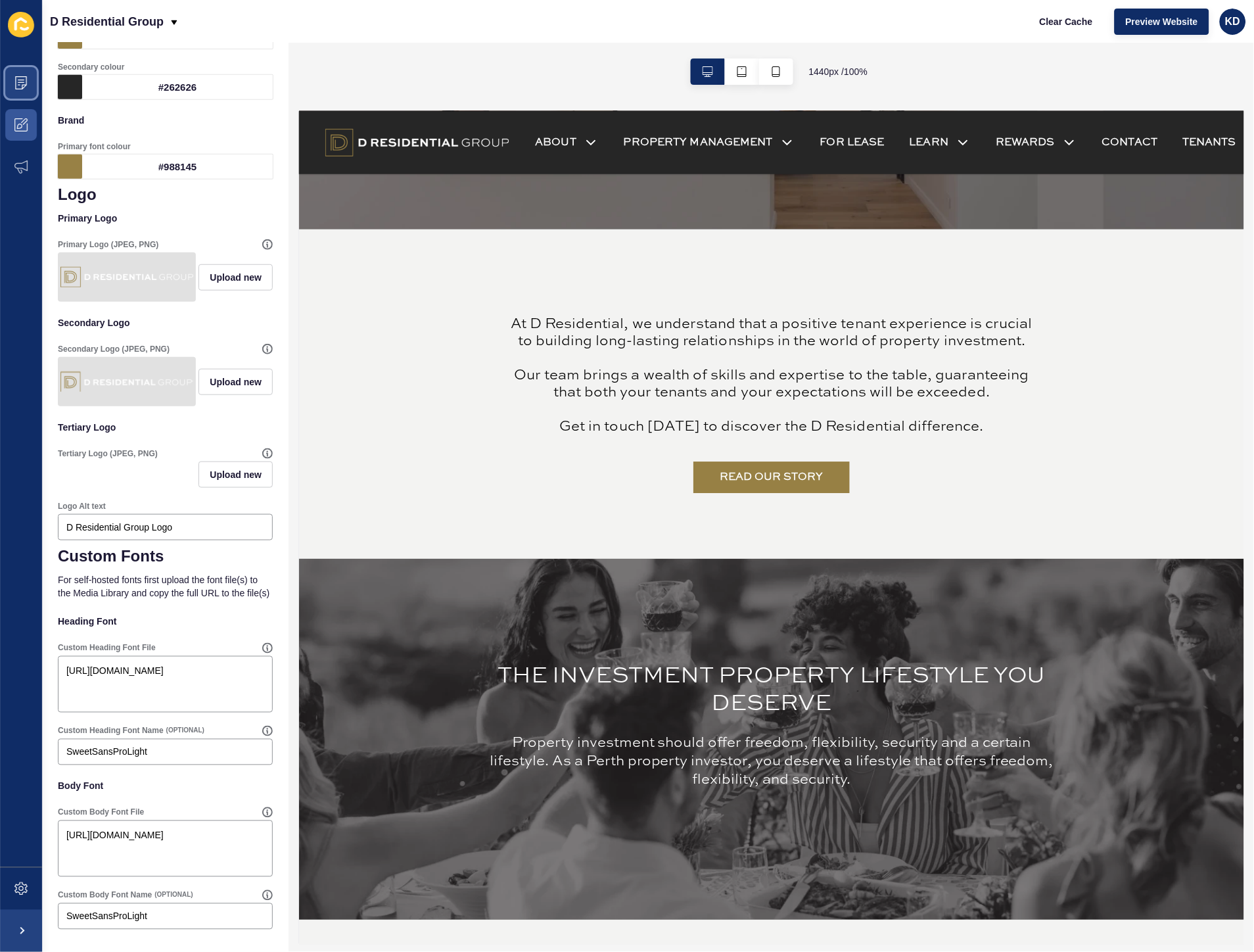
click at [10, 93] on span at bounding box center [21, 83] width 42 height 42
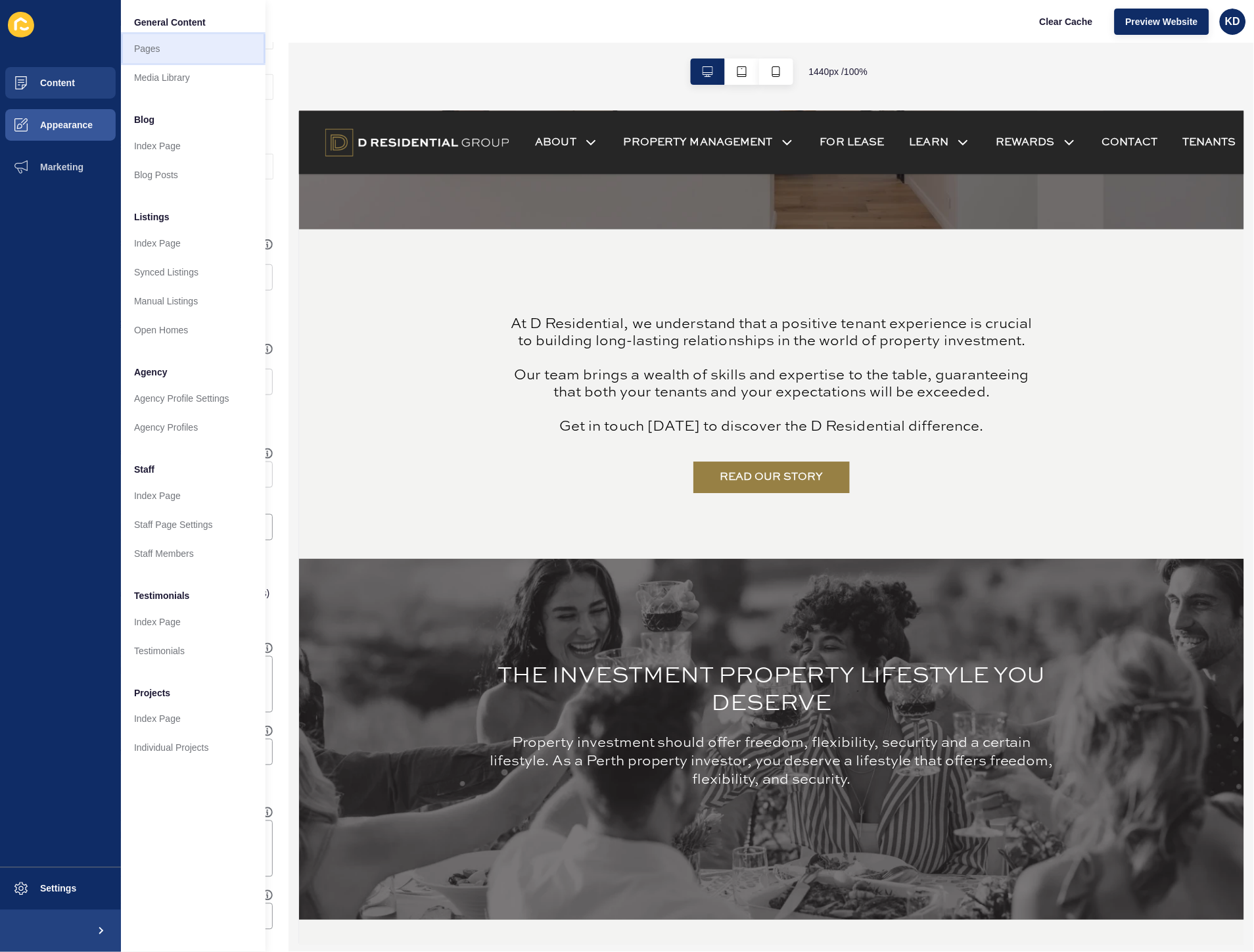
click at [161, 46] on link "Pages" at bounding box center [193, 48] width 144 height 29
